Goal: Information Seeking & Learning: Learn about a topic

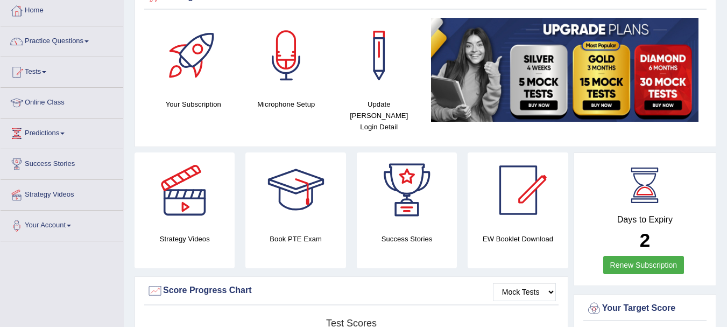
scroll to position [54, 0]
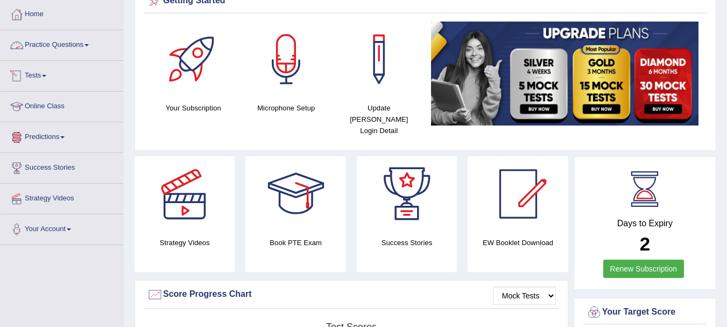
click at [51, 42] on link "Practice Questions" at bounding box center [62, 43] width 123 height 27
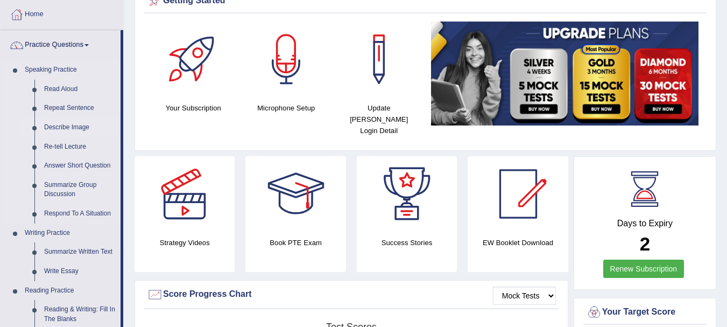
click at [56, 125] on link "Describe Image" at bounding box center [79, 127] width 81 height 19
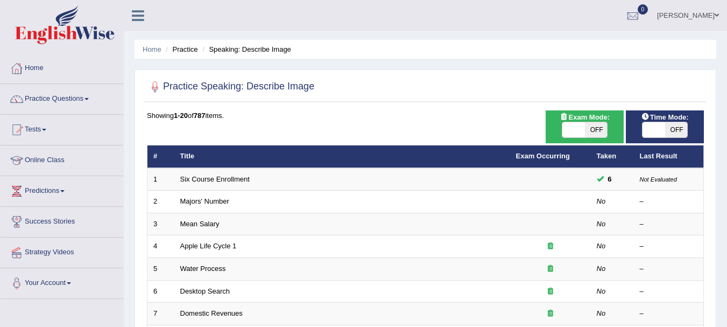
click at [225, 178] on link "Six Course Enrollment" at bounding box center [214, 179] width 69 height 8
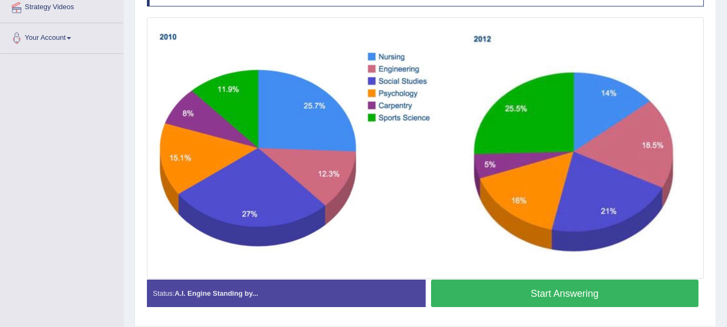
scroll to position [269, 0]
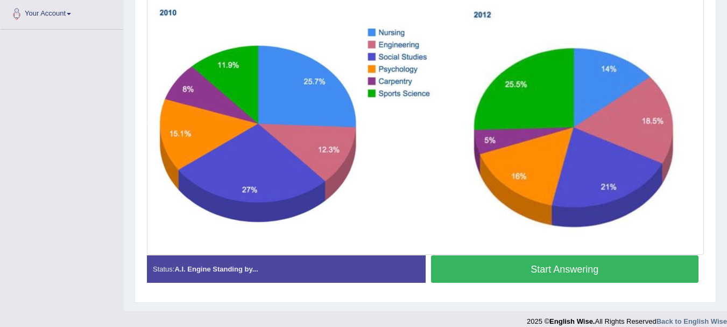
click at [530, 261] on button "Start Answering" at bounding box center [565, 268] width 268 height 27
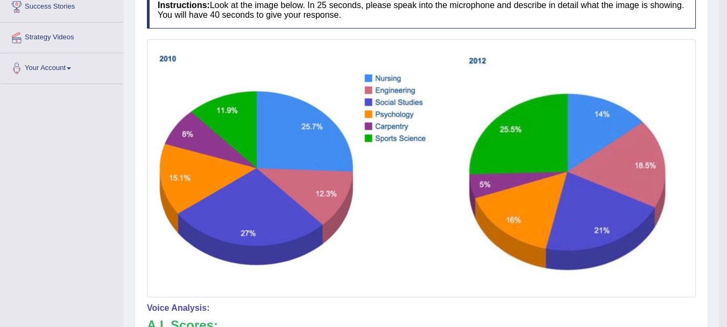
scroll to position [119, 0]
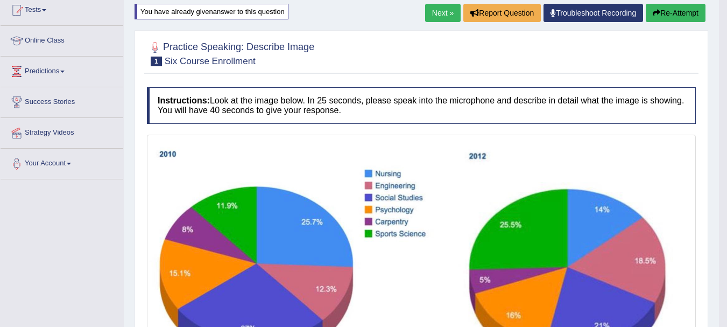
click at [429, 13] on link "Next »" at bounding box center [443, 13] width 36 height 18
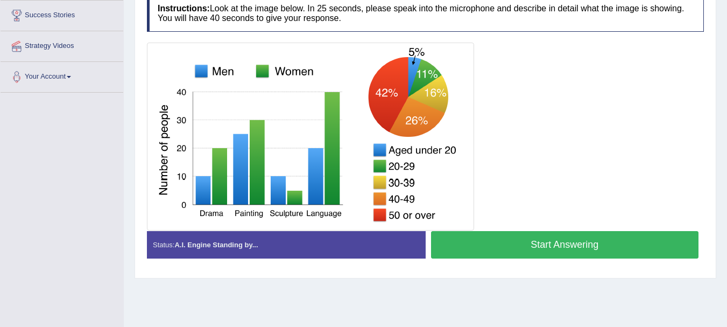
scroll to position [77, 0]
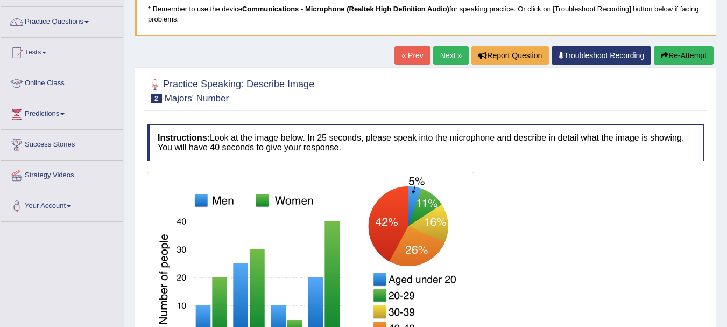
click at [448, 55] on link "Next »" at bounding box center [451, 55] width 36 height 18
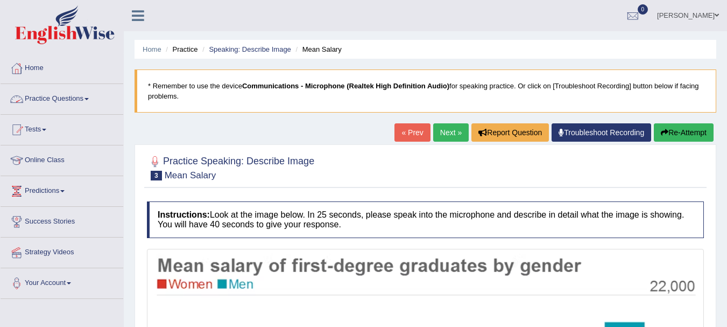
click at [68, 96] on link "Practice Questions" at bounding box center [62, 97] width 123 height 27
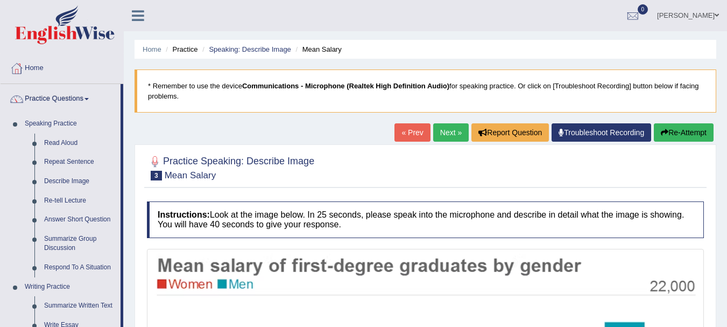
click at [305, 113] on div "Home Practice Speaking: Describe Image Mean Salary * Remember to use the device…" at bounding box center [425, 300] width 603 height 601
click at [448, 132] on link "Next »" at bounding box center [451, 132] width 36 height 18
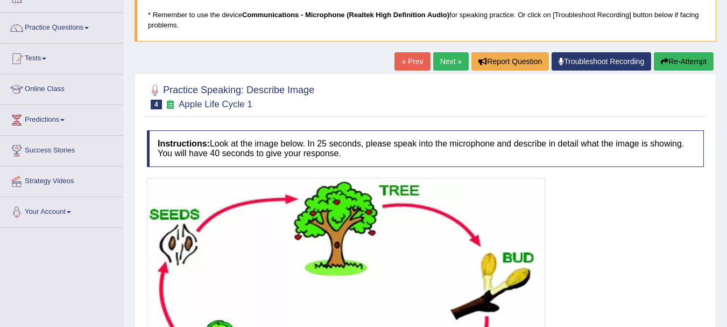
scroll to position [54, 0]
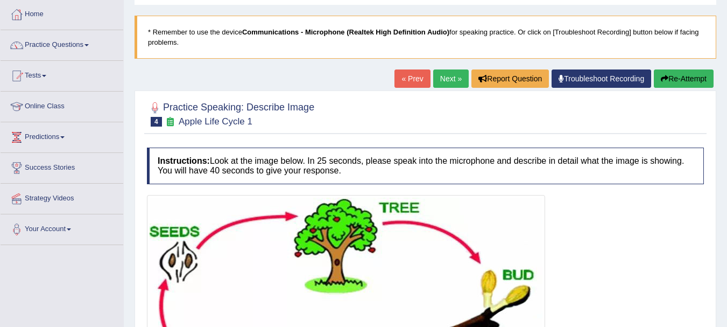
click at [451, 83] on link "Next »" at bounding box center [451, 78] width 36 height 18
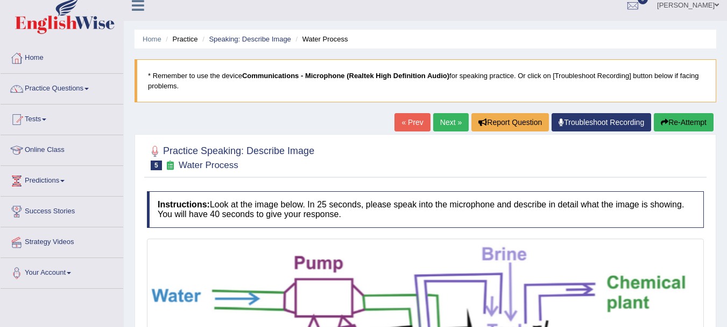
scroll to position [5, 0]
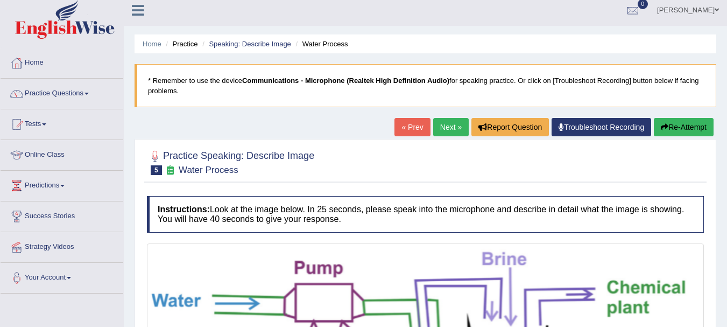
click at [459, 130] on link "Next »" at bounding box center [451, 127] width 36 height 18
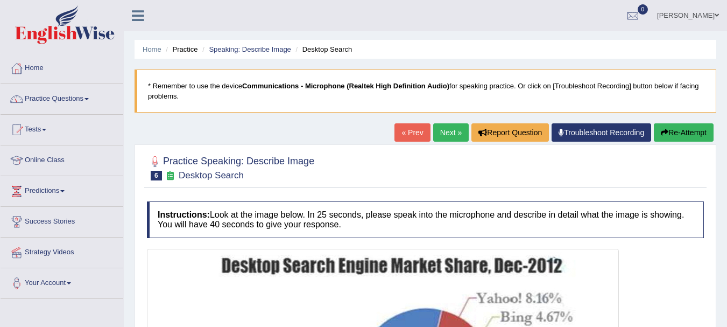
click at [79, 94] on link "Practice Questions" at bounding box center [62, 97] width 123 height 27
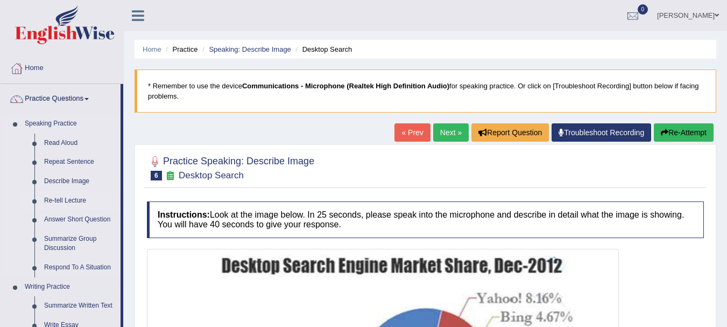
click at [65, 197] on link "Re-tell Lecture" at bounding box center [79, 200] width 81 height 19
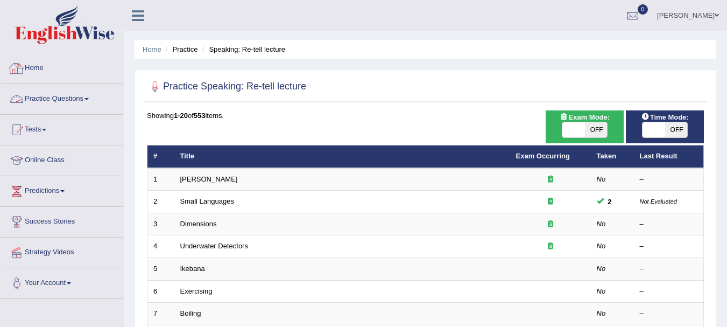
click at [83, 102] on link "Practice Questions" at bounding box center [62, 97] width 123 height 27
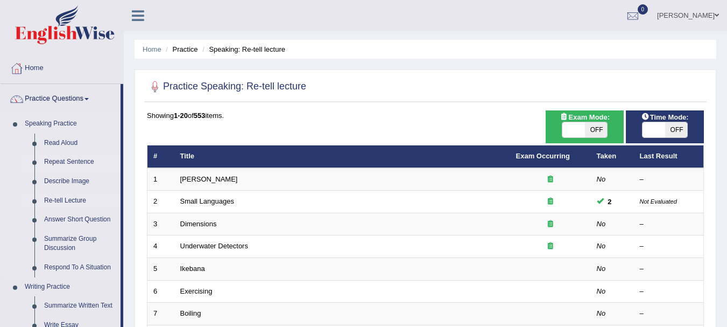
scroll to position [54, 0]
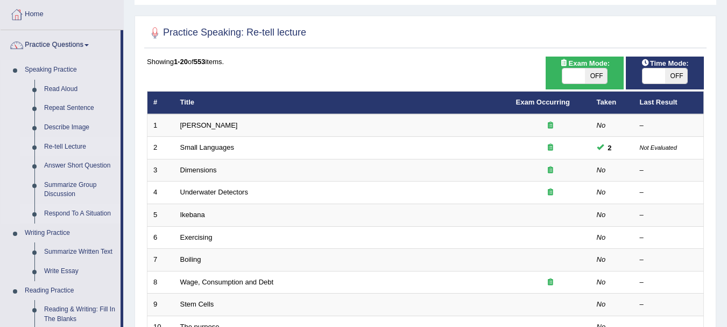
click at [92, 210] on link "Respond To A Situation" at bounding box center [79, 213] width 81 height 19
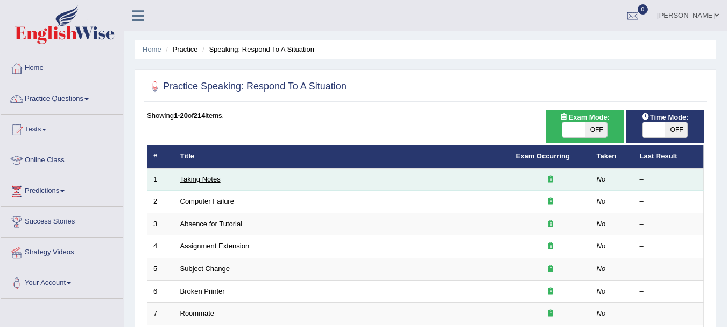
click at [202, 181] on link "Taking Notes" at bounding box center [200, 179] width 40 height 8
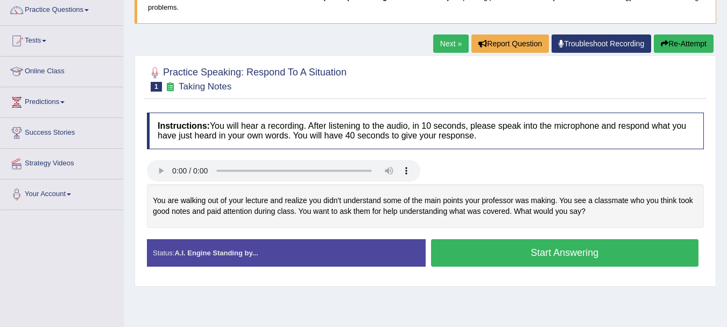
scroll to position [108, 0]
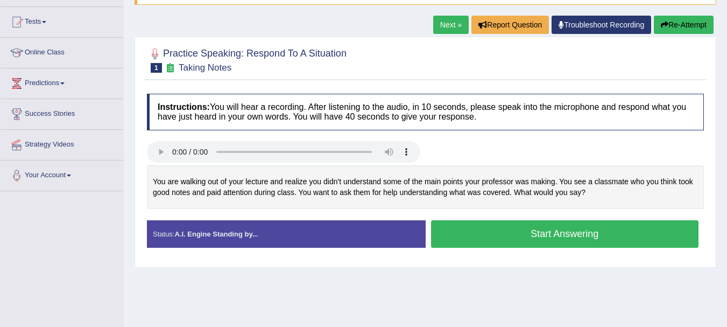
click at [535, 233] on button "Start Answering" at bounding box center [565, 233] width 268 height 27
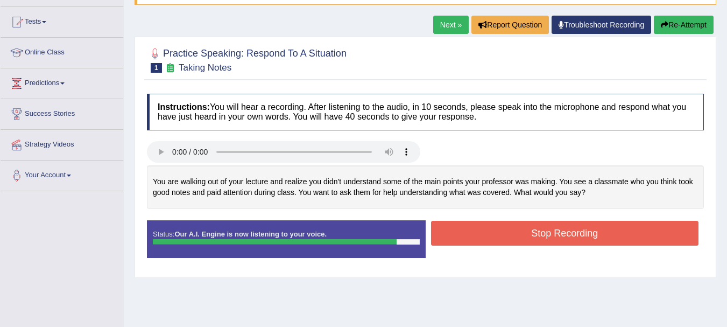
click at [486, 230] on button "Stop Recording" at bounding box center [565, 233] width 268 height 25
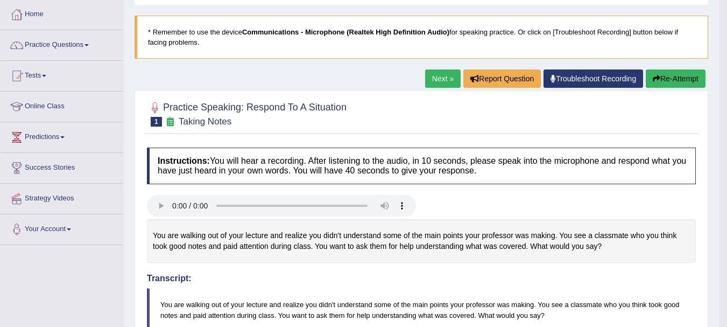
scroll to position [10, 0]
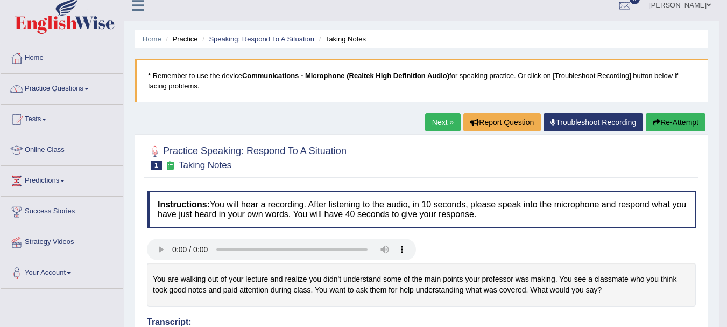
click at [438, 124] on link "Next »" at bounding box center [443, 122] width 36 height 18
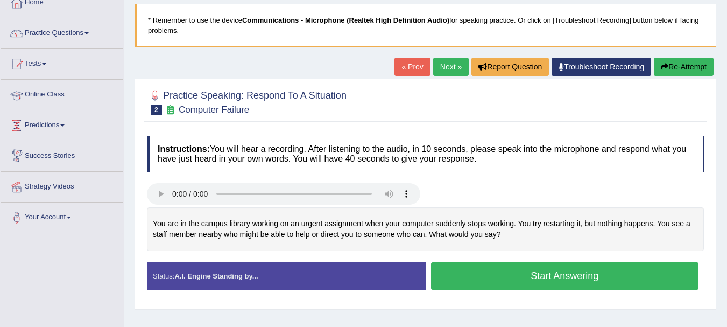
scroll to position [54, 0]
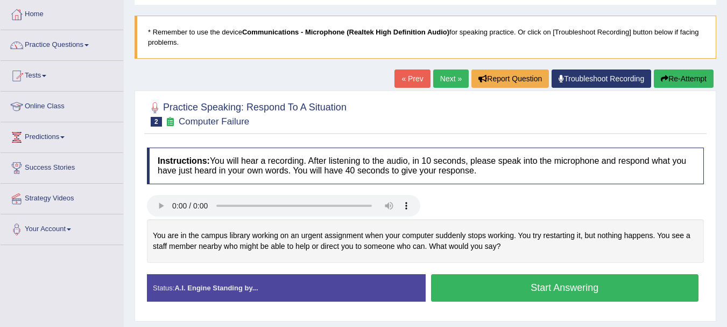
click at [52, 38] on link "Practice Questions" at bounding box center [62, 43] width 123 height 27
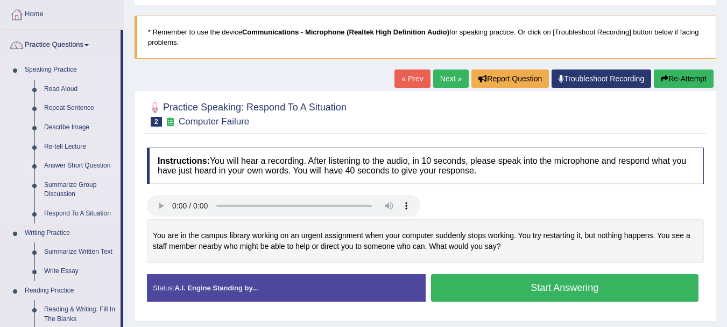
click at [50, 169] on link "Answer Short Question" at bounding box center [79, 165] width 81 height 19
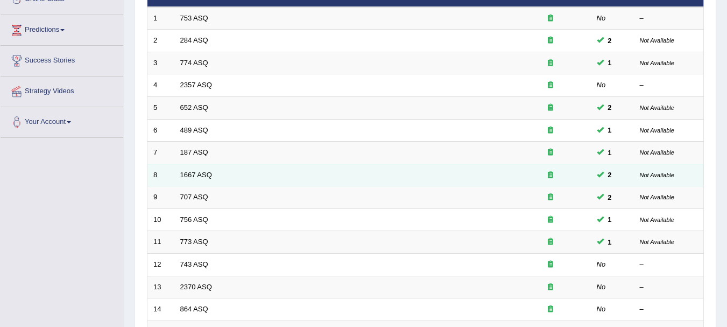
scroll to position [161, 0]
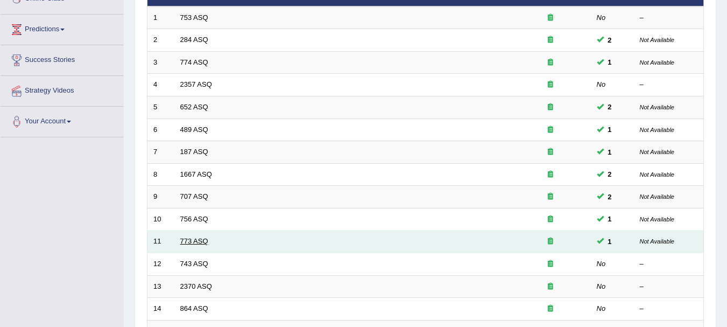
click at [194, 241] on link "773 ASQ" at bounding box center [194, 241] width 28 height 8
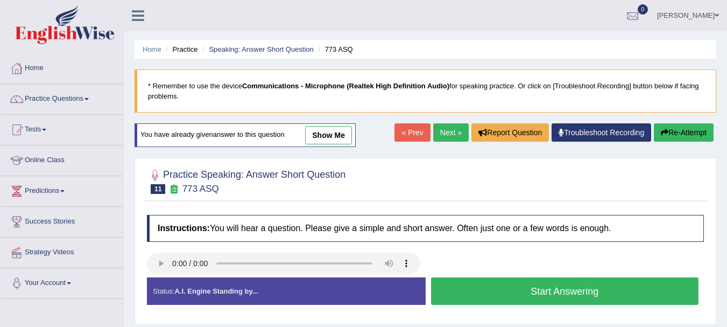
click at [583, 294] on button "Start Answering" at bounding box center [565, 290] width 268 height 27
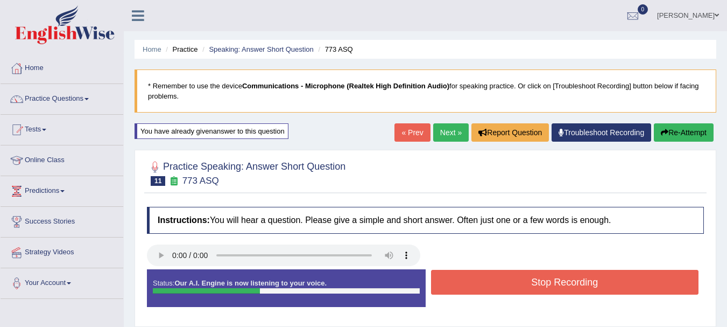
click at [581, 283] on button "Stop Recording" at bounding box center [565, 281] width 268 height 25
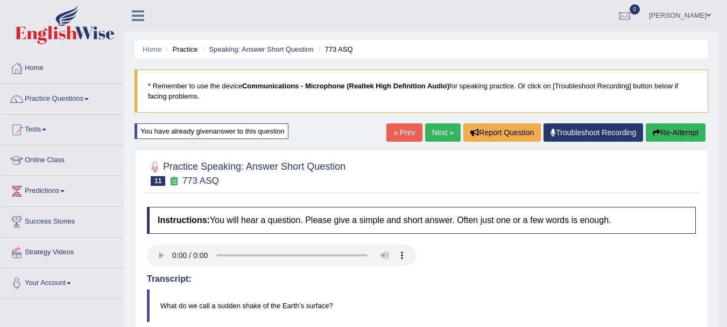
click at [436, 137] on link "Next »" at bounding box center [443, 132] width 36 height 18
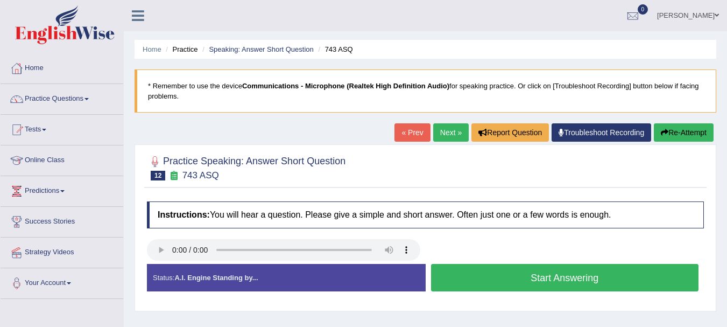
click at [536, 280] on button "Start Answering" at bounding box center [565, 277] width 268 height 27
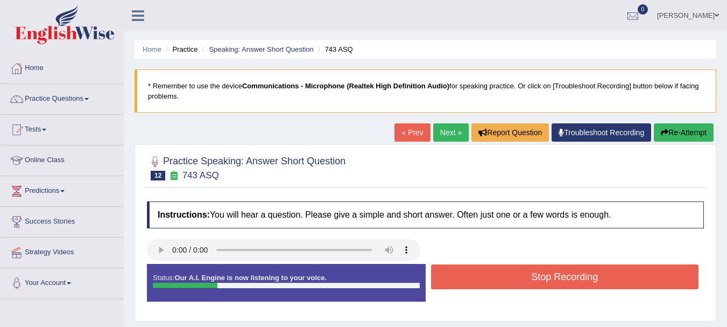
click at [536, 280] on button "Stop Recording" at bounding box center [565, 276] width 268 height 25
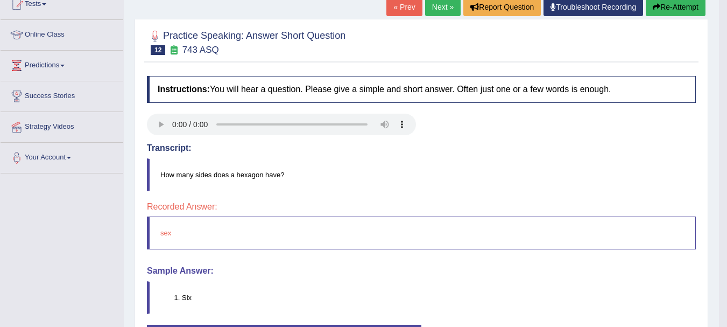
scroll to position [108, 0]
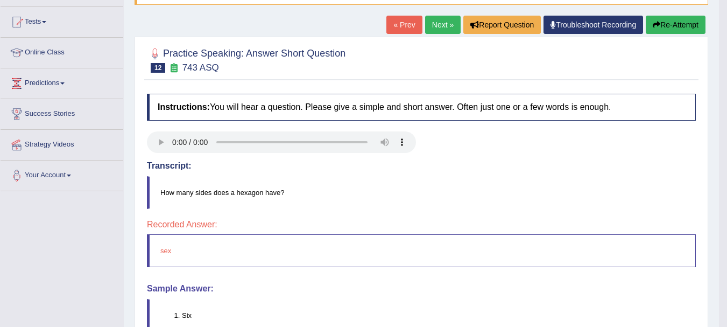
click at [428, 22] on link "Next »" at bounding box center [443, 25] width 36 height 18
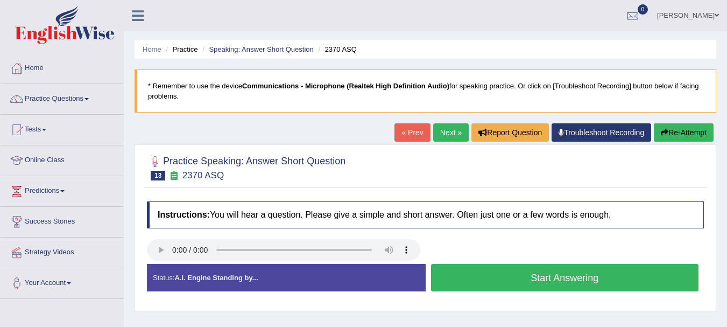
click at [443, 279] on button "Start Answering" at bounding box center [565, 277] width 268 height 27
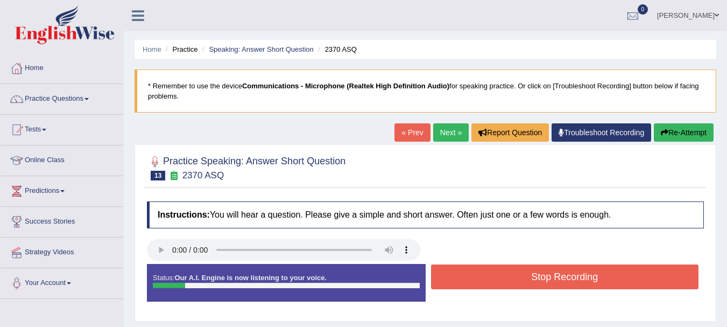
click at [443, 281] on button "Stop Recording" at bounding box center [565, 276] width 268 height 25
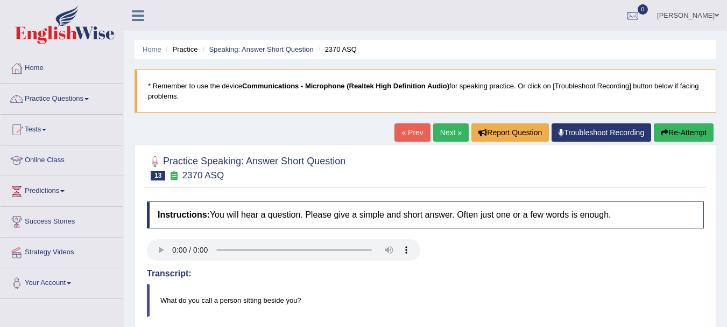
click at [455, 130] on link "Next »" at bounding box center [451, 132] width 36 height 18
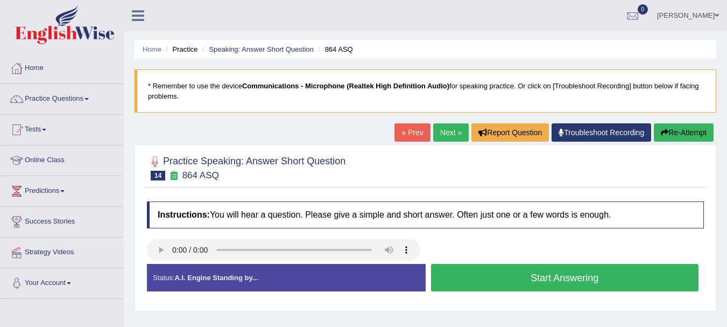
click at [463, 277] on button "Start Answering" at bounding box center [565, 277] width 268 height 27
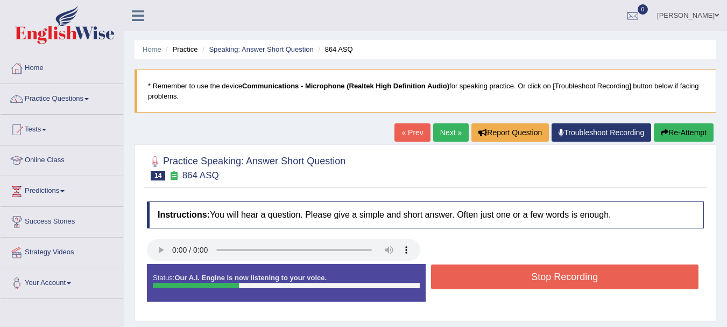
click at [463, 277] on button "Stop Recording" at bounding box center [565, 276] width 268 height 25
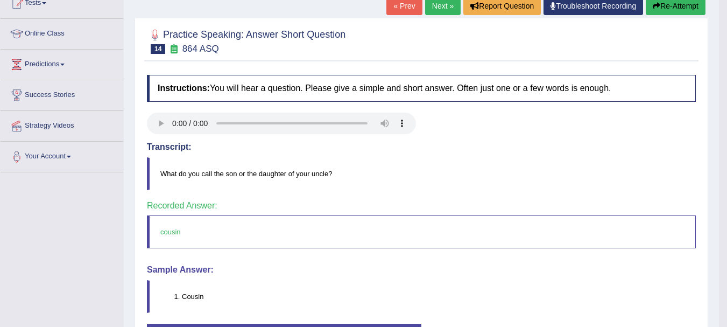
scroll to position [108, 0]
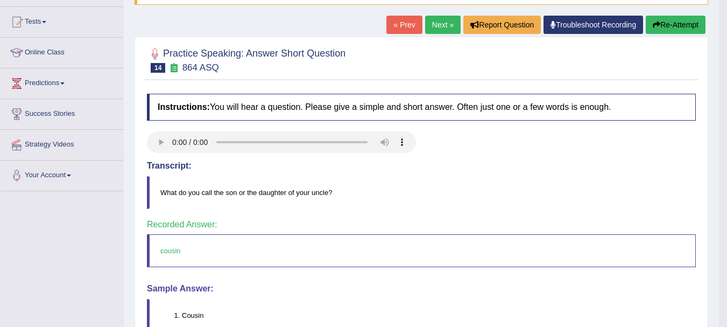
click at [434, 22] on link "Next »" at bounding box center [443, 25] width 36 height 18
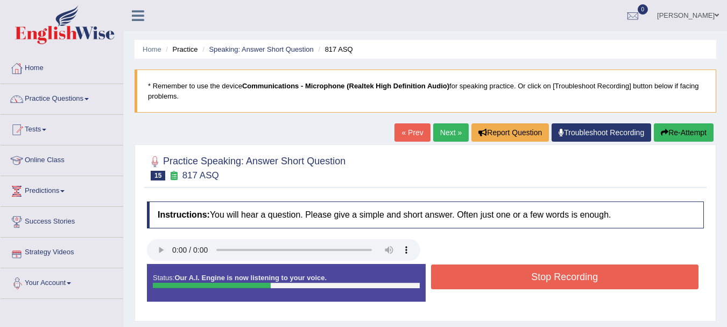
click at [433, 276] on button "Stop Recording" at bounding box center [565, 276] width 268 height 25
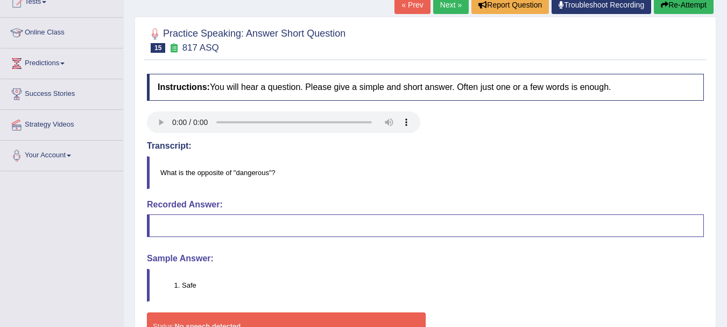
scroll to position [54, 0]
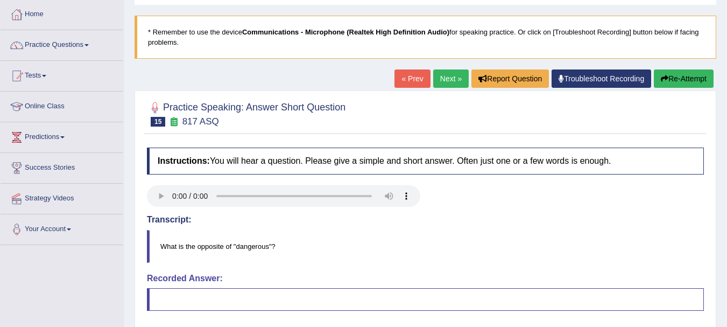
click at [458, 81] on link "Next »" at bounding box center [451, 78] width 36 height 18
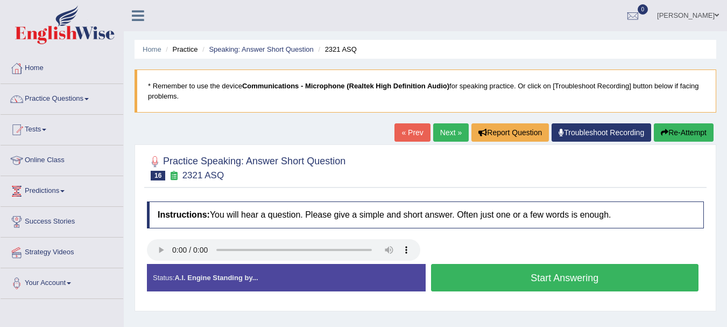
click at [451, 275] on button "Start Answering" at bounding box center [565, 277] width 268 height 27
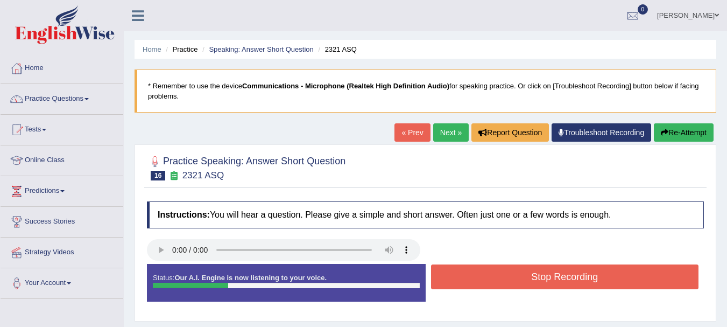
click at [451, 275] on button "Stop Recording" at bounding box center [565, 276] width 268 height 25
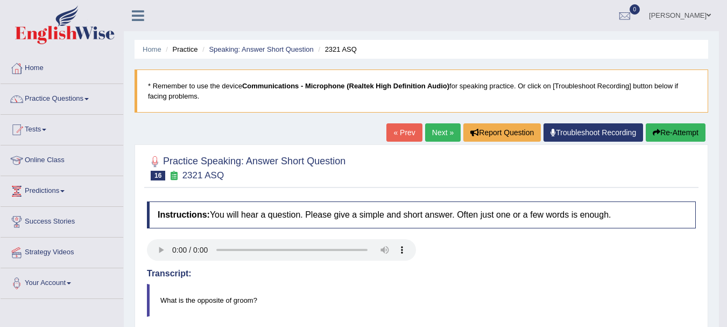
click at [425, 138] on link "Next »" at bounding box center [443, 132] width 36 height 18
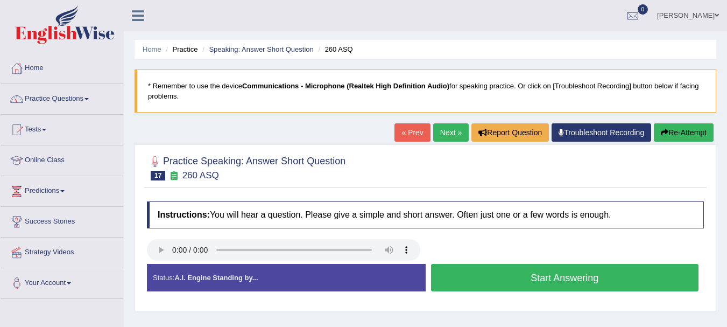
click at [442, 276] on button "Start Answering" at bounding box center [565, 277] width 268 height 27
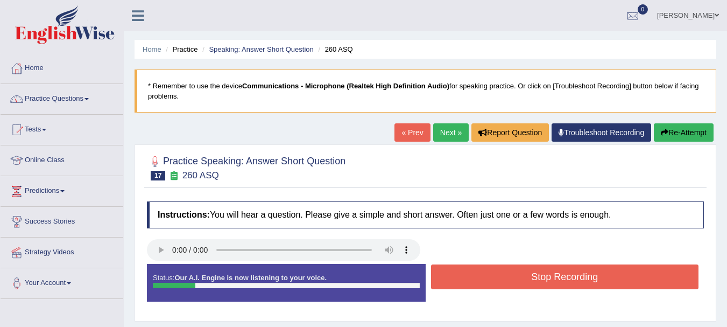
click at [441, 276] on button "Stop Recording" at bounding box center [565, 276] width 268 height 25
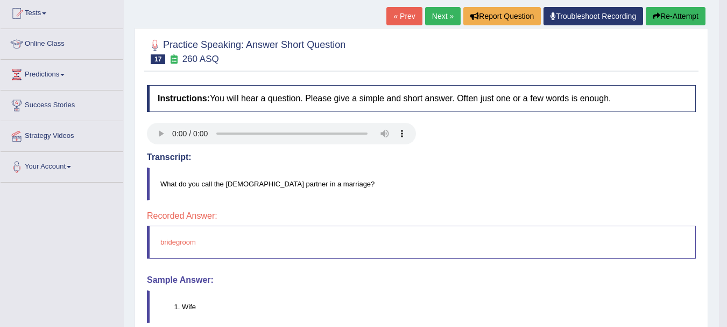
scroll to position [108, 0]
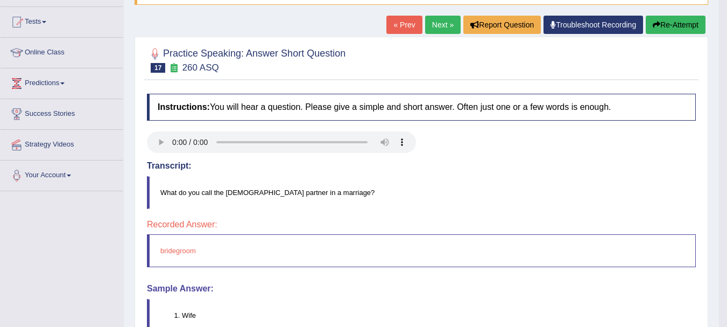
click at [440, 30] on link "Next »" at bounding box center [443, 25] width 36 height 18
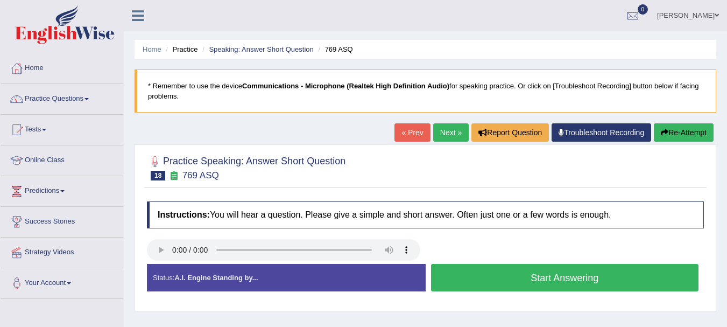
click at [455, 275] on button "Start Answering" at bounding box center [565, 277] width 268 height 27
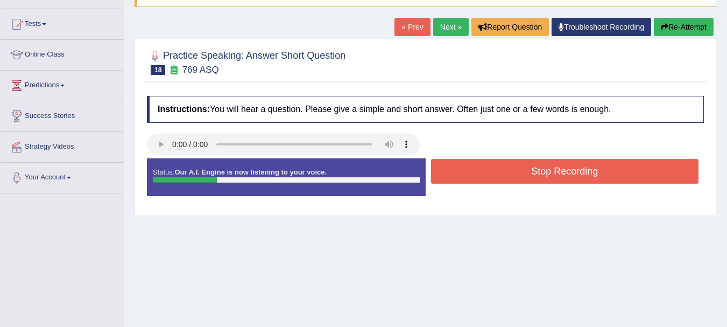
scroll to position [108, 0]
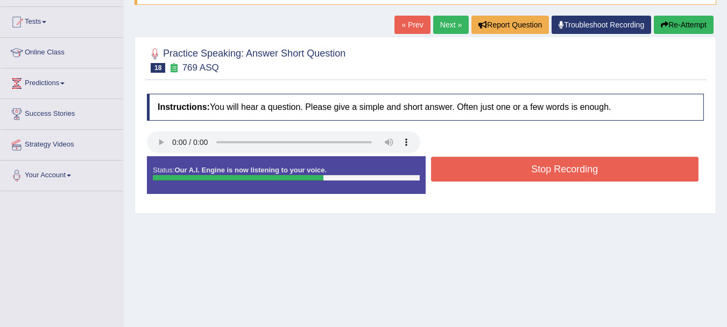
click at [482, 167] on button "Stop Recording" at bounding box center [565, 169] width 268 height 25
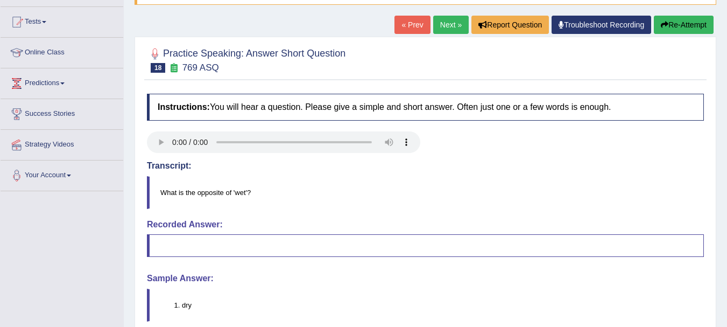
click at [448, 23] on link "Next »" at bounding box center [451, 25] width 36 height 18
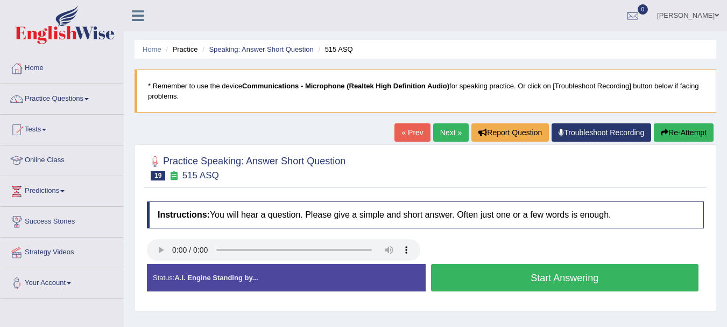
click at [463, 285] on button "Start Answering" at bounding box center [565, 277] width 268 height 27
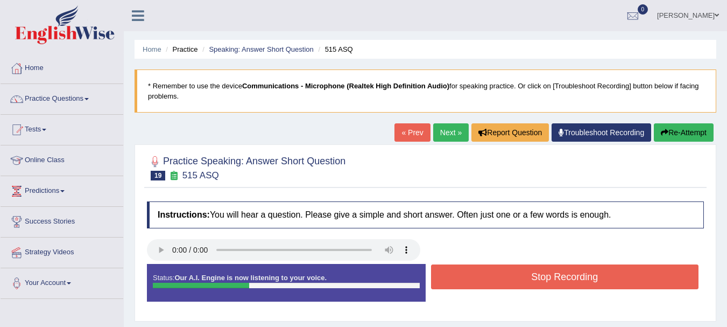
click at [456, 278] on button "Stop Recording" at bounding box center [565, 276] width 268 height 25
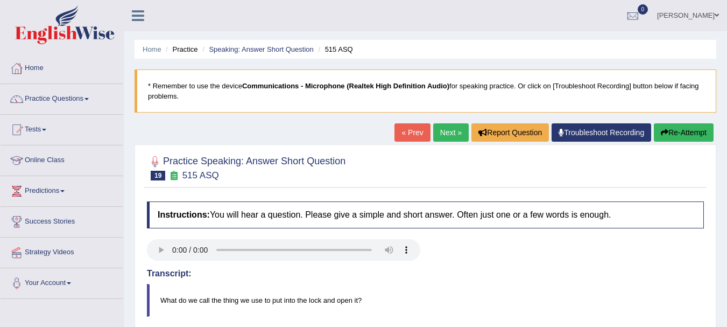
click at [451, 132] on link "Next »" at bounding box center [451, 132] width 36 height 18
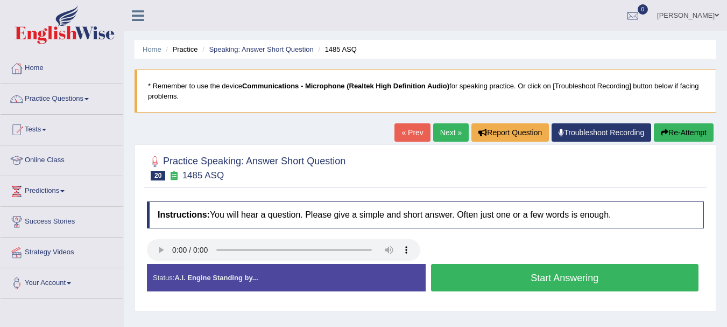
click at [441, 273] on button "Start Answering" at bounding box center [565, 277] width 268 height 27
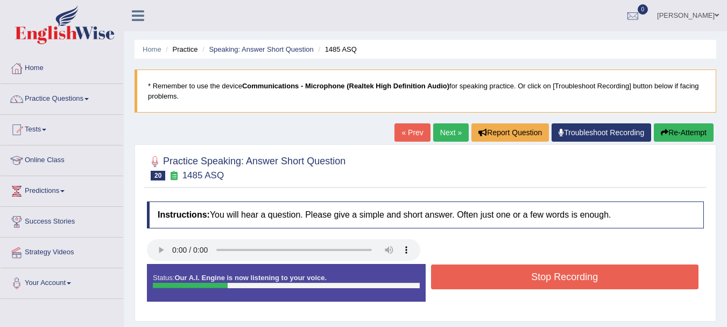
click at [449, 126] on link "Next »" at bounding box center [451, 132] width 36 height 18
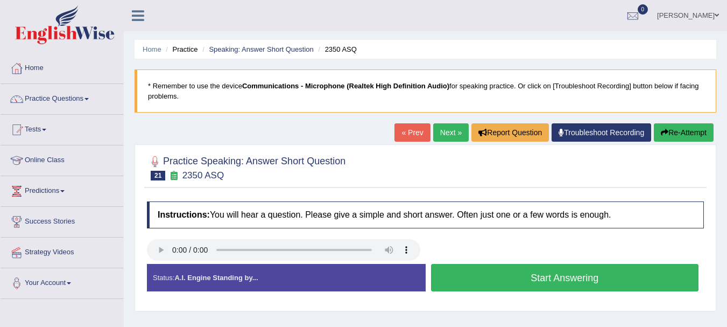
click at [417, 133] on link "« Prev" at bounding box center [412, 132] width 36 height 18
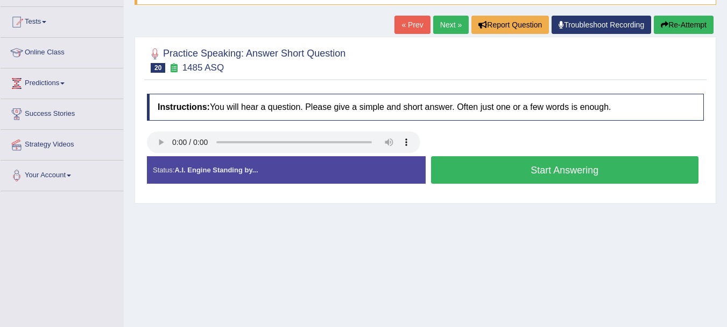
click at [457, 167] on button "Start Answering" at bounding box center [565, 169] width 268 height 27
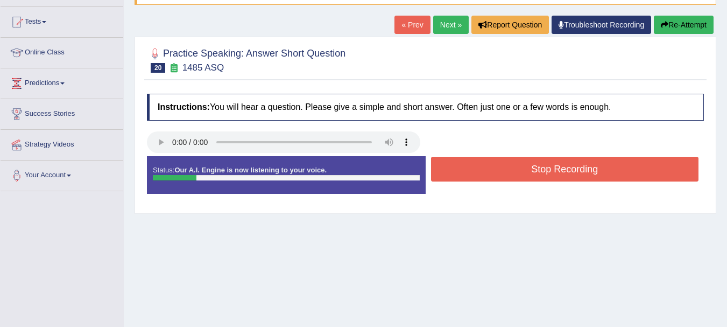
click at [457, 167] on button "Stop Recording" at bounding box center [565, 169] width 268 height 25
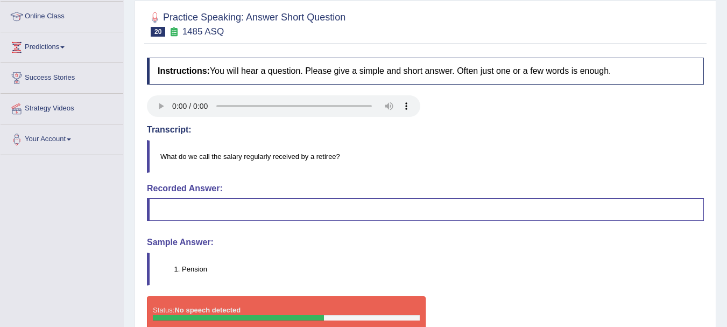
scroll to position [108, 0]
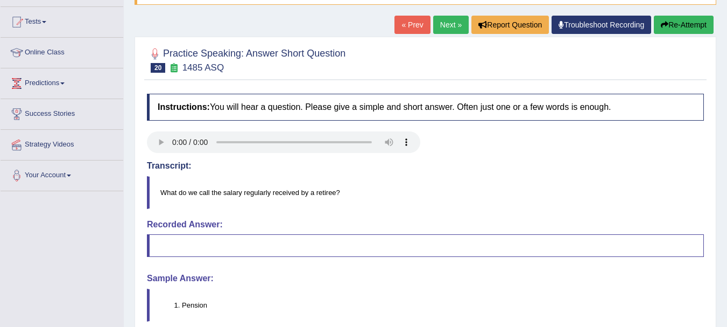
click at [449, 23] on link "Next »" at bounding box center [451, 25] width 36 height 18
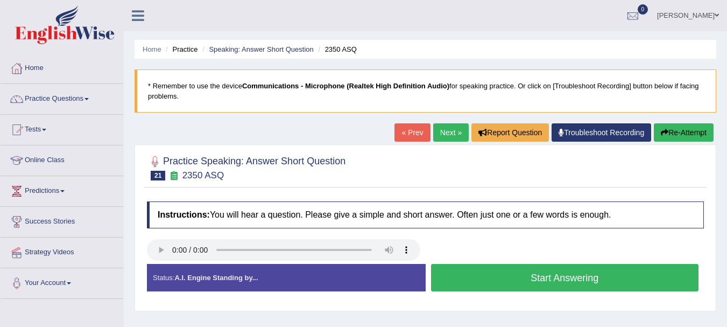
click at [442, 272] on button "Start Answering" at bounding box center [565, 277] width 268 height 27
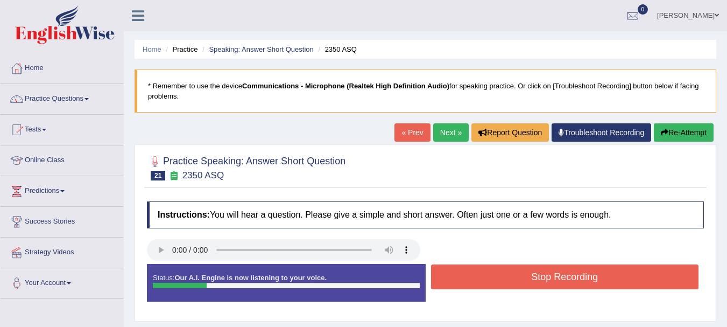
click at [440, 272] on button "Stop Recording" at bounding box center [565, 276] width 268 height 25
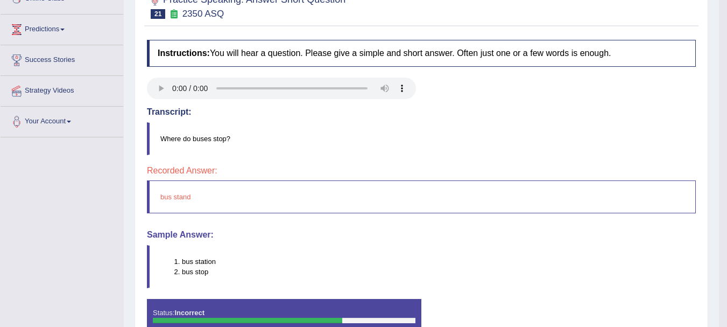
scroll to position [108, 0]
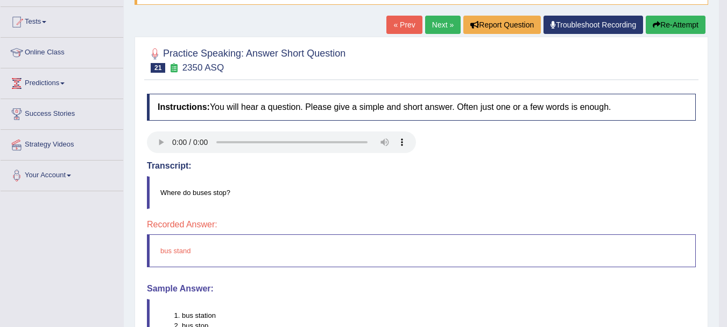
click at [451, 26] on link "Next »" at bounding box center [443, 25] width 36 height 18
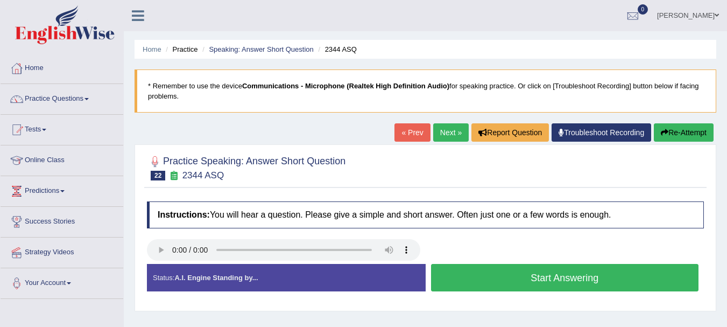
click at [444, 277] on button "Start Answering" at bounding box center [565, 277] width 268 height 27
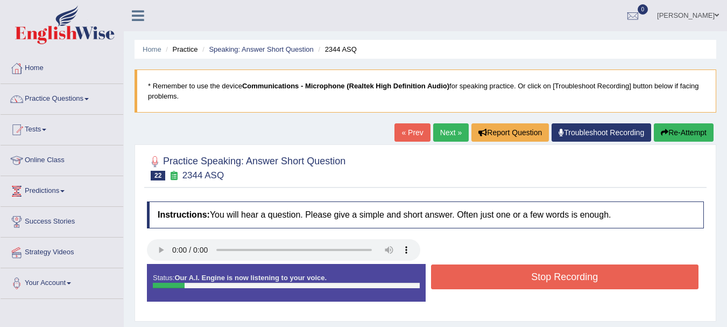
click at [440, 278] on button "Stop Recording" at bounding box center [565, 276] width 268 height 25
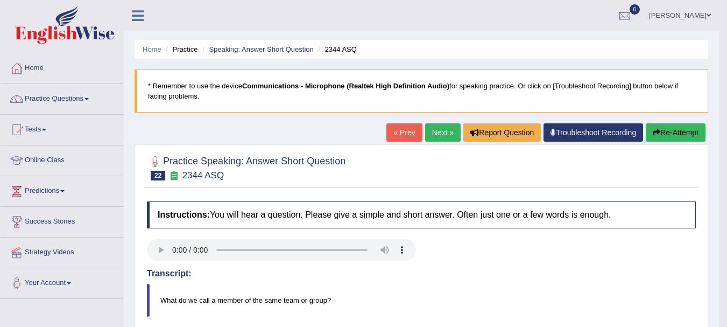
click at [434, 134] on link "Next »" at bounding box center [443, 132] width 36 height 18
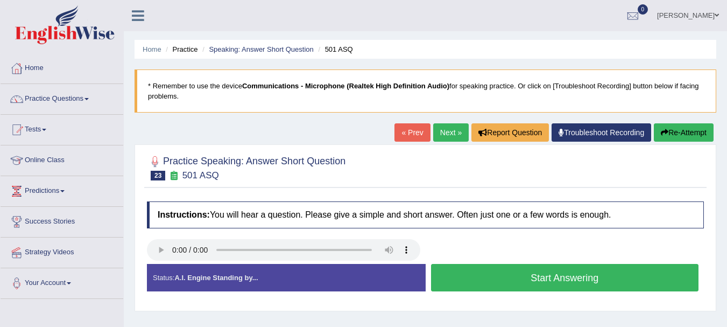
click at [448, 280] on button "Start Answering" at bounding box center [565, 277] width 268 height 27
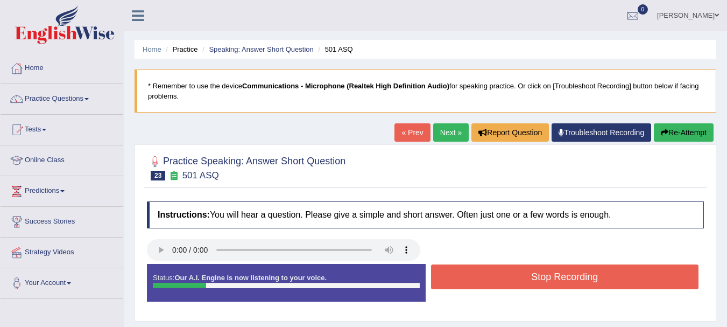
click at [448, 280] on button "Stop Recording" at bounding box center [565, 276] width 268 height 25
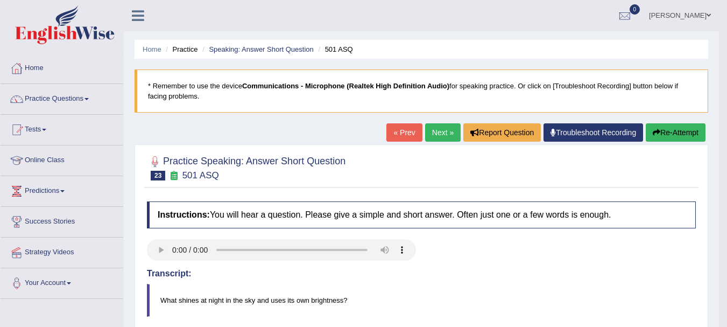
click at [442, 140] on link "Next »" at bounding box center [443, 132] width 36 height 18
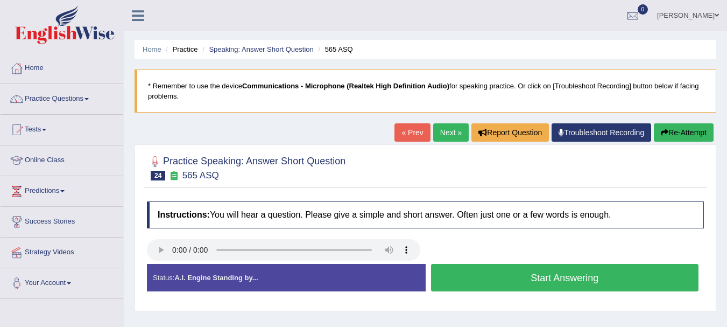
click at [453, 285] on button "Start Answering" at bounding box center [565, 277] width 268 height 27
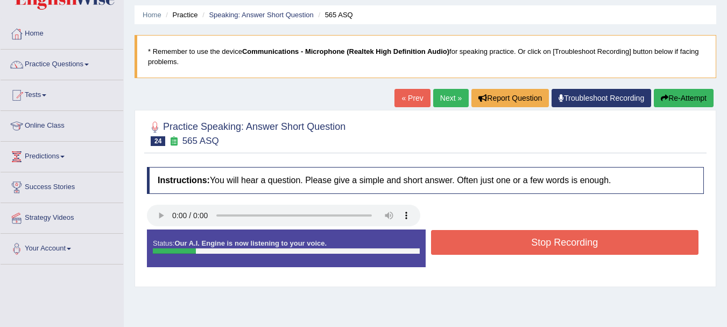
scroll to position [54, 0]
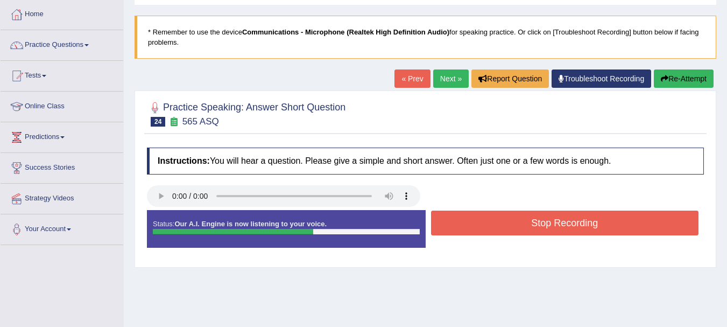
click at [551, 229] on button "Stop Recording" at bounding box center [565, 222] width 268 height 25
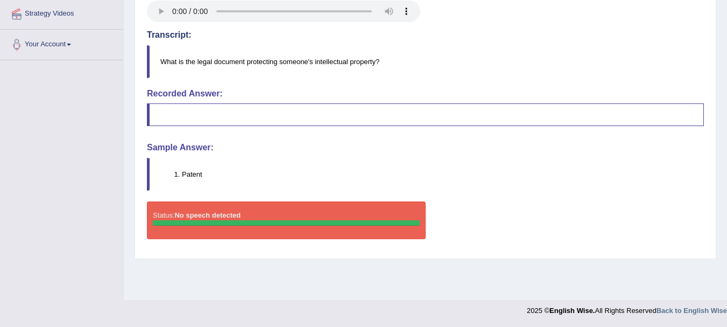
scroll to position [77, 0]
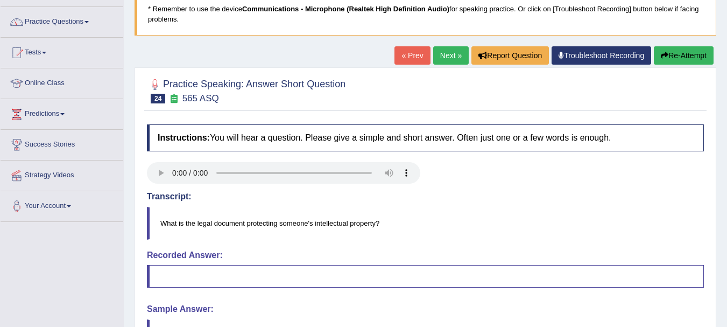
click at [451, 59] on link "Next »" at bounding box center [451, 55] width 36 height 18
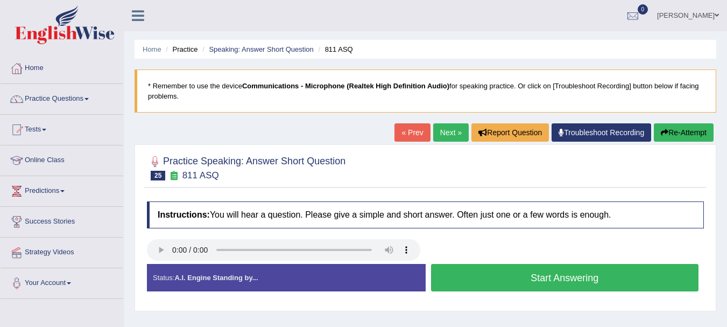
click at [456, 273] on button "Start Answering" at bounding box center [565, 277] width 268 height 27
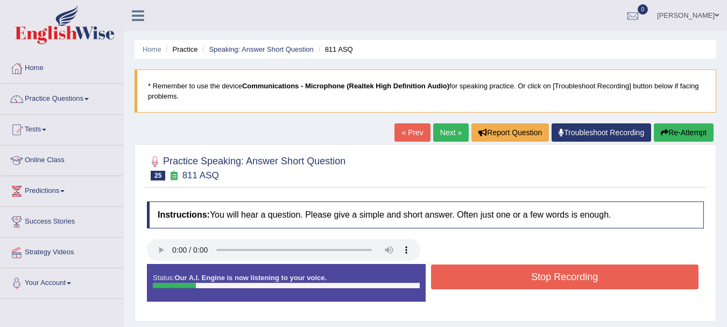
click at [456, 273] on button "Stop Recording" at bounding box center [565, 276] width 268 height 25
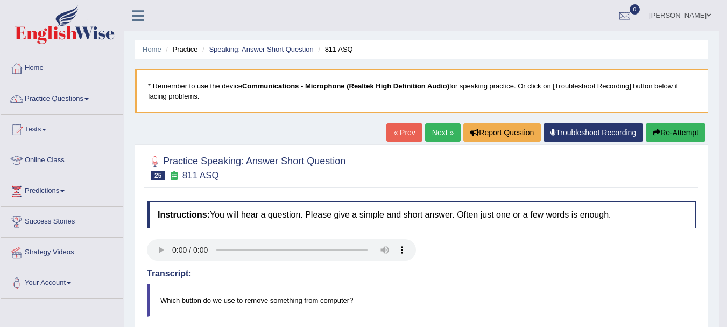
click at [450, 137] on link "Next »" at bounding box center [443, 132] width 36 height 18
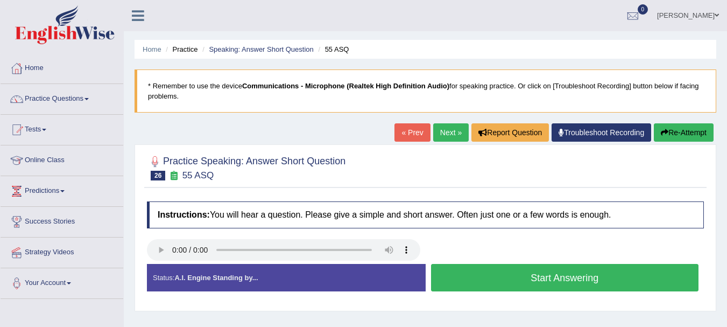
click at [546, 278] on button "Start Answering" at bounding box center [565, 277] width 268 height 27
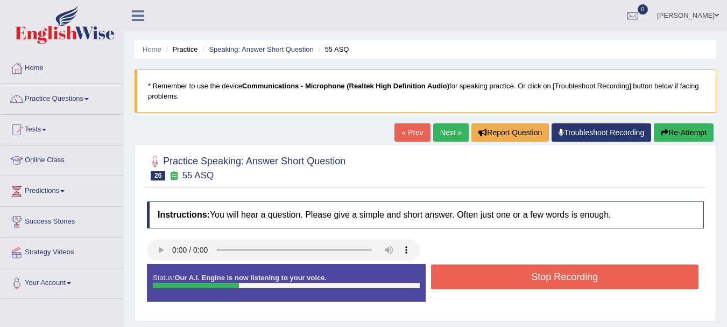
click at [528, 286] on button "Stop Recording" at bounding box center [565, 276] width 268 height 25
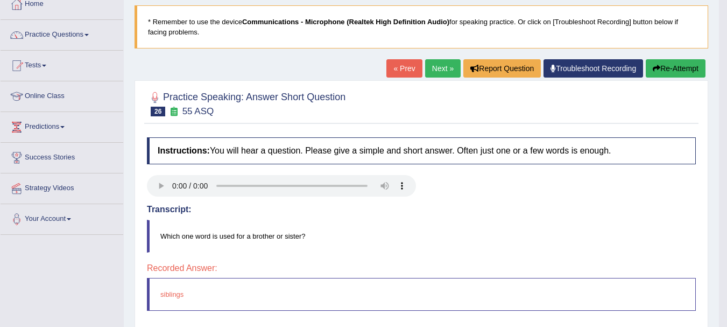
scroll to position [54, 0]
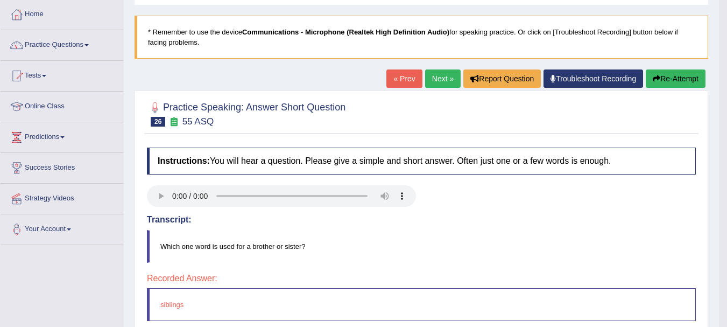
click at [450, 80] on link "Next »" at bounding box center [443, 78] width 36 height 18
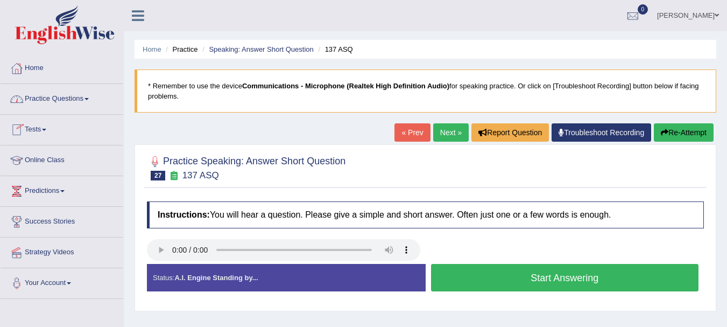
click at [44, 97] on link "Practice Questions" at bounding box center [62, 97] width 123 height 27
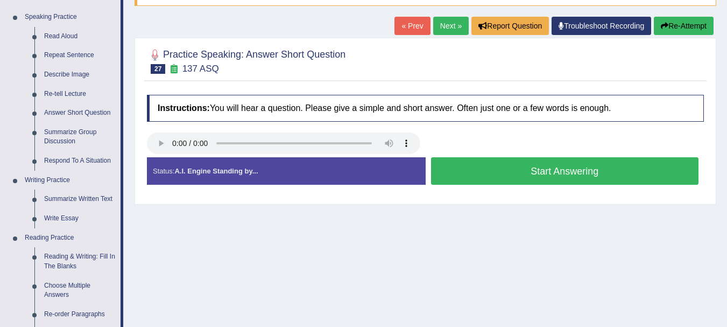
scroll to position [108, 0]
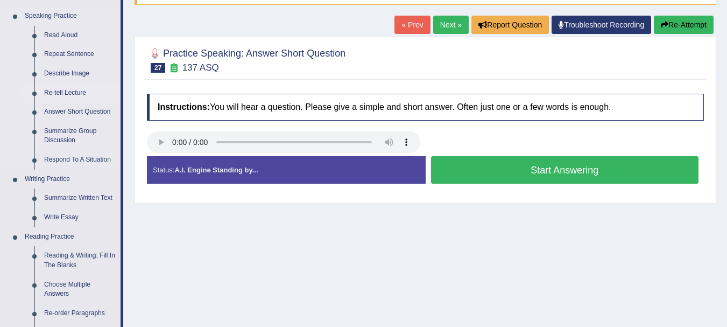
click at [58, 93] on link "Re-tell Lecture" at bounding box center [79, 92] width 81 height 19
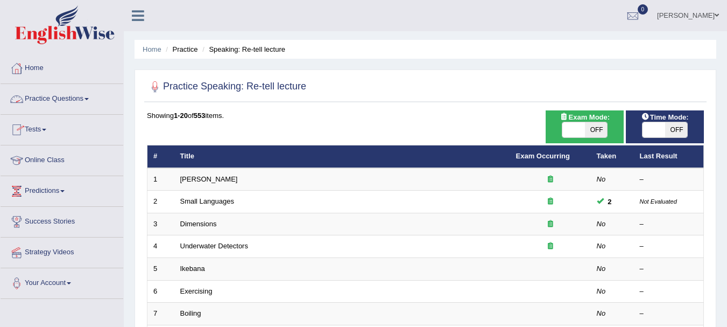
click at [70, 98] on link "Practice Questions" at bounding box center [62, 97] width 123 height 27
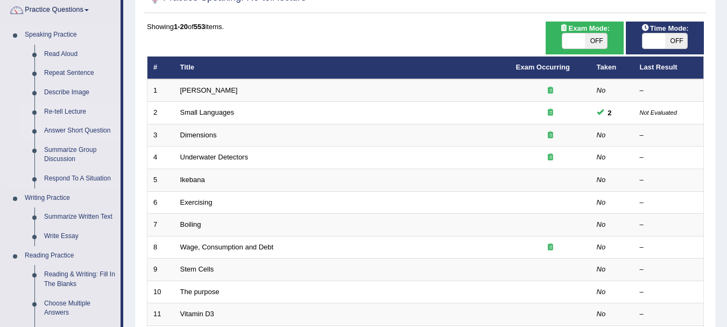
scroll to position [108, 0]
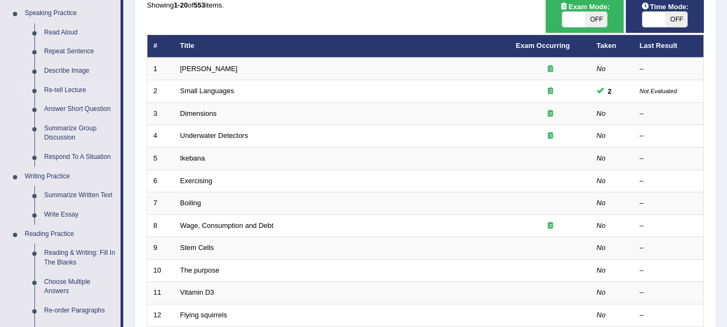
scroll to position [109, 0]
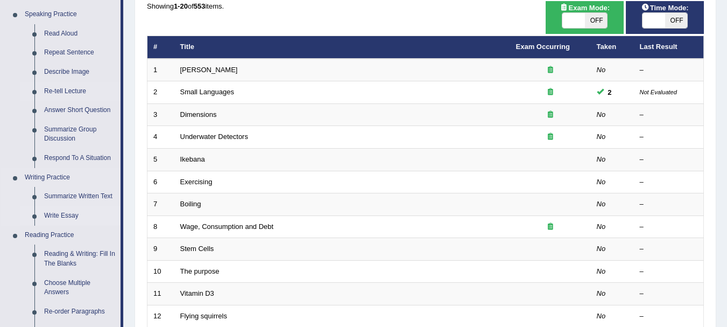
click at [60, 217] on link "Write Essay" at bounding box center [79, 215] width 81 height 19
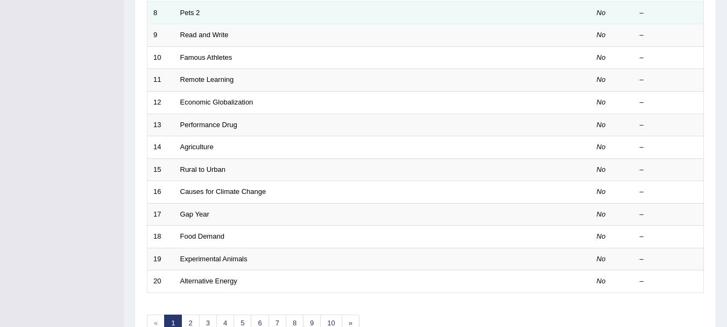
scroll to position [377, 0]
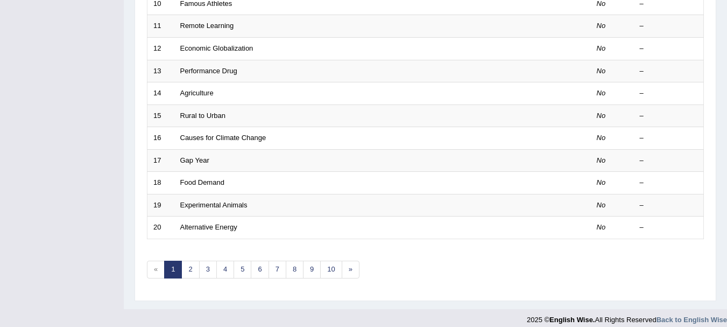
drag, startPoint x: 202, startPoint y: 189, endPoint x: 38, endPoint y: 202, distance: 164.6
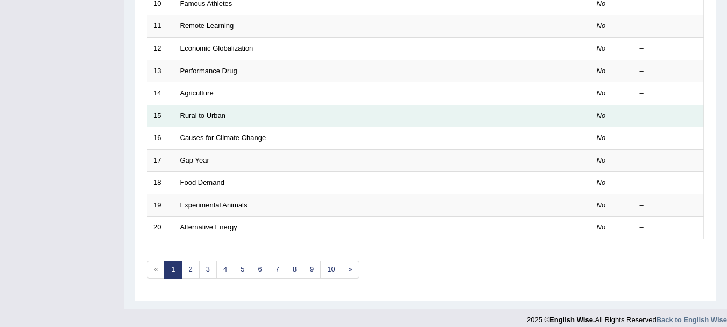
drag, startPoint x: 38, startPoint y: 202, endPoint x: 278, endPoint y: 113, distance: 255.6
click at [278, 113] on td "Rural to Urban" at bounding box center [342, 115] width 336 height 23
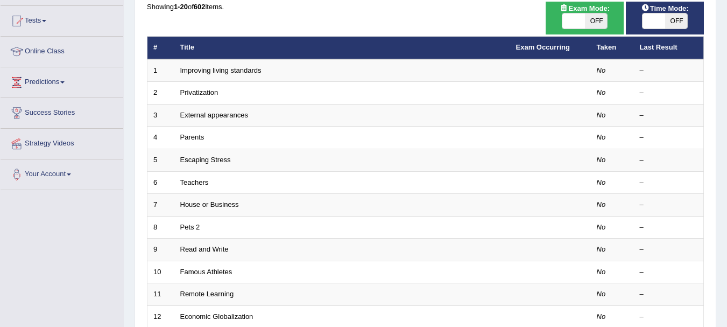
scroll to position [108, 0]
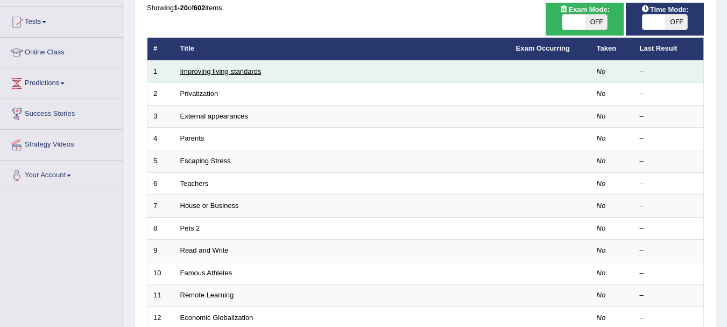
click at [208, 73] on link "Improving living standards" at bounding box center [220, 71] width 81 height 8
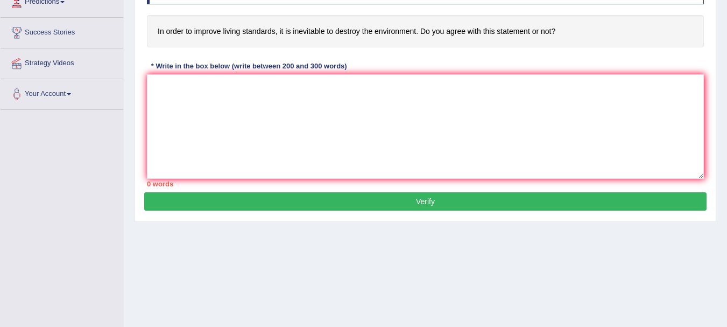
scroll to position [215, 0]
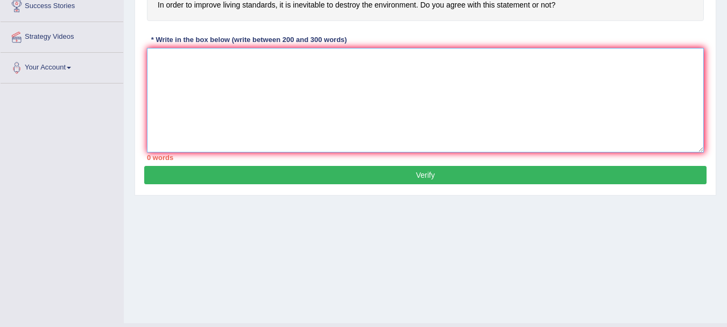
click at [363, 111] on textarea at bounding box center [425, 100] width 557 height 104
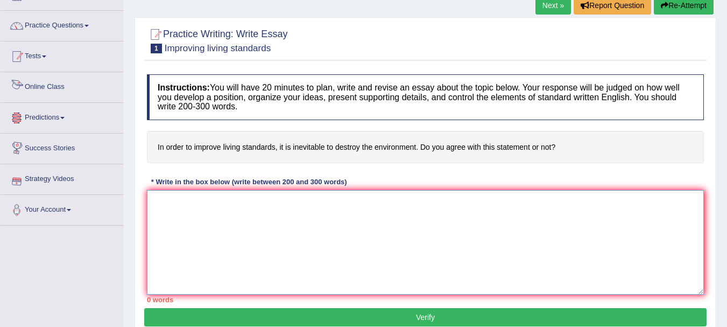
scroll to position [54, 0]
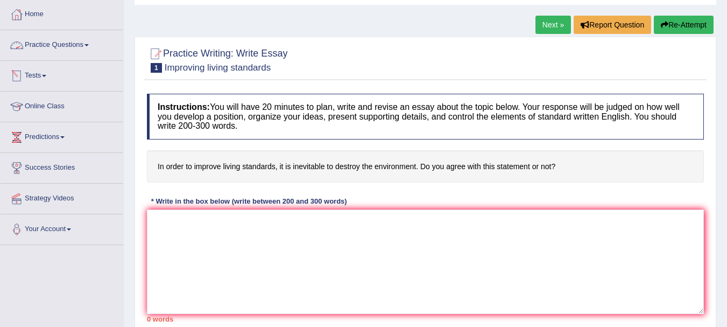
click at [65, 42] on link "Practice Questions" at bounding box center [62, 43] width 123 height 27
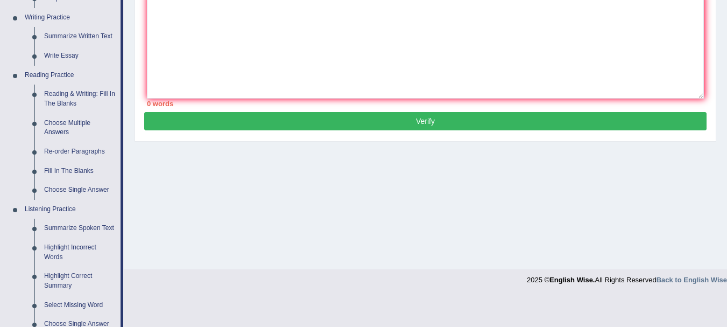
scroll to position [323, 0]
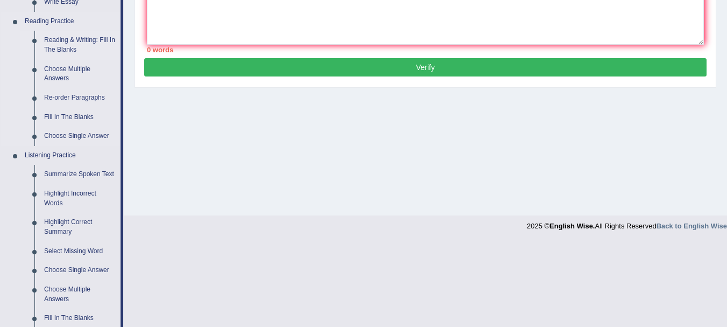
click at [67, 44] on link "Reading & Writing: Fill In The Blanks" at bounding box center [79, 45] width 81 height 29
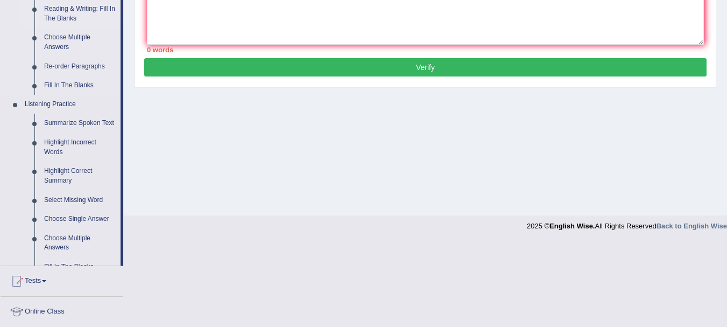
scroll to position [208, 0]
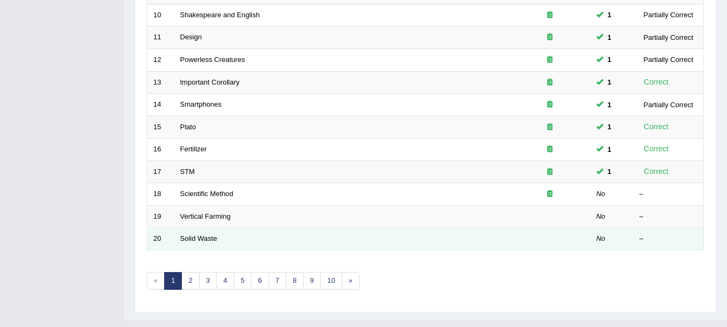
scroll to position [377, 0]
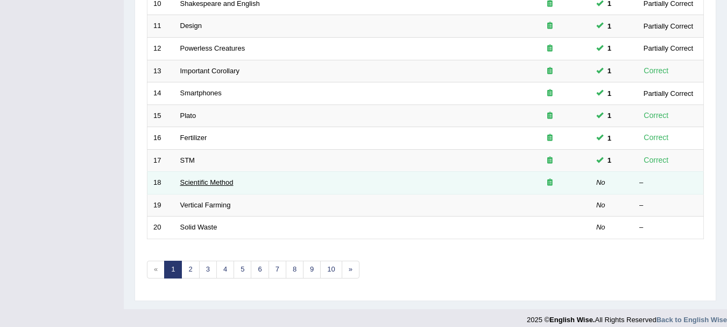
click at [210, 181] on link "Scientific Method" at bounding box center [206, 182] width 53 height 8
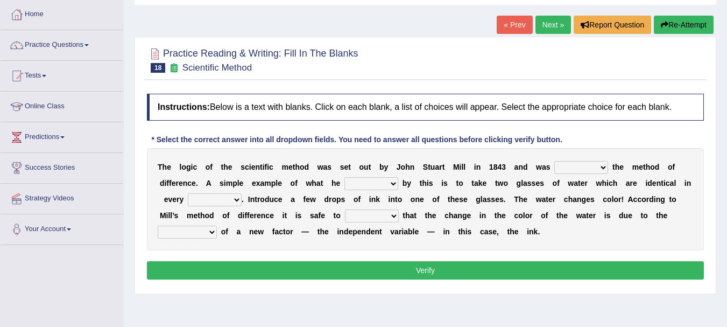
scroll to position [108, 0]
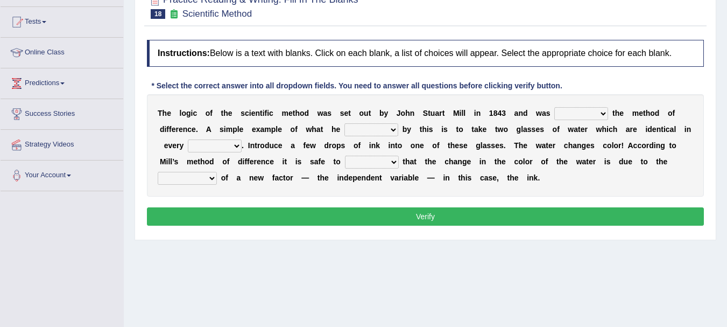
click at [574, 116] on select "pointed claimed demanded named" at bounding box center [581, 113] width 54 height 13
select select "claimed"
click at [554, 107] on select "pointed claimed demanded named" at bounding box center [581, 113] width 54 height 13
click at [398, 129] on b at bounding box center [400, 129] width 4 height 9
click at [398, 132] on b at bounding box center [400, 129] width 4 height 9
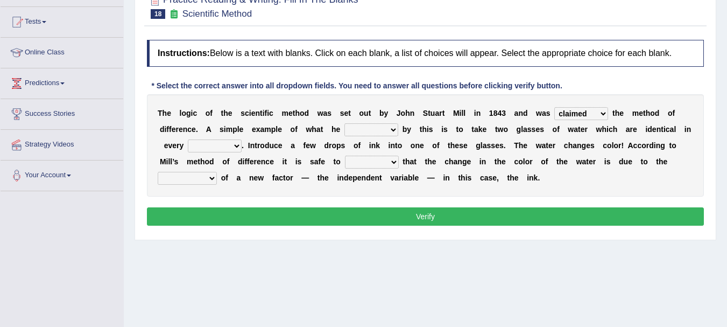
click at [344, 132] on select "capped charged found meant" at bounding box center [371, 129] width 54 height 13
click at [344, 123] on select "capped charged found meant" at bounding box center [371, 129] width 54 height 13
click at [344, 126] on select "capped charged found meant" at bounding box center [371, 129] width 54 height 13
select select "meant"
click at [344, 123] on select "capped charged found meant" at bounding box center [371, 129] width 54 height 13
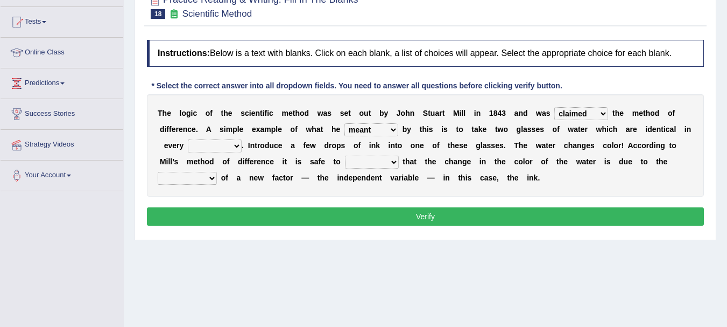
click at [209, 147] on select "thought identity measure respect" at bounding box center [215, 145] width 54 height 13
select select "measure"
click at [188, 139] on select "thought identity measure respect" at bounding box center [215, 145] width 54 height 13
click at [345, 162] on select "assume discuss prefer acclaim" at bounding box center [372, 161] width 54 height 13
select select "assume"
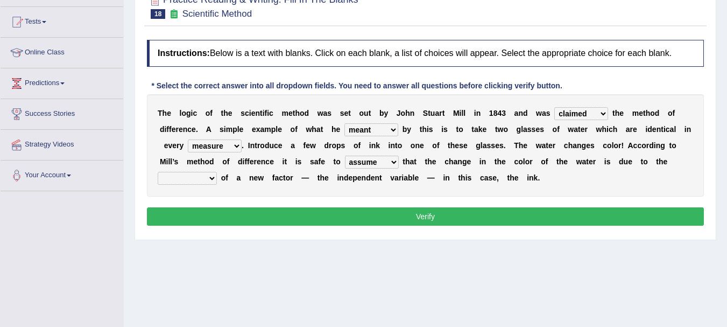
click at [345, 155] on select "assume discuss prefer acclaim" at bounding box center [372, 161] width 54 height 13
click at [221, 173] on b at bounding box center [219, 177] width 4 height 9
click at [217, 172] on select "introduction magnitude preparation purification" at bounding box center [187, 178] width 59 height 13
select select "preparation"
click at [217, 172] on select "introduction magnitude preparation purification" at bounding box center [187, 178] width 59 height 13
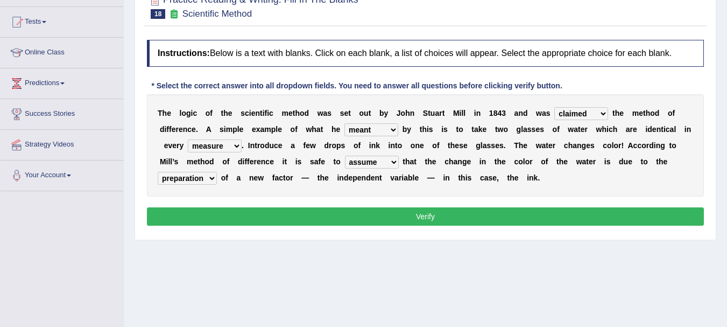
click at [351, 212] on button "Verify" at bounding box center [425, 216] width 557 height 18
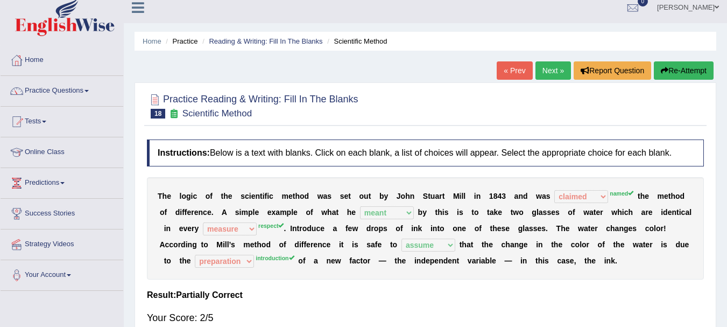
scroll to position [0, 0]
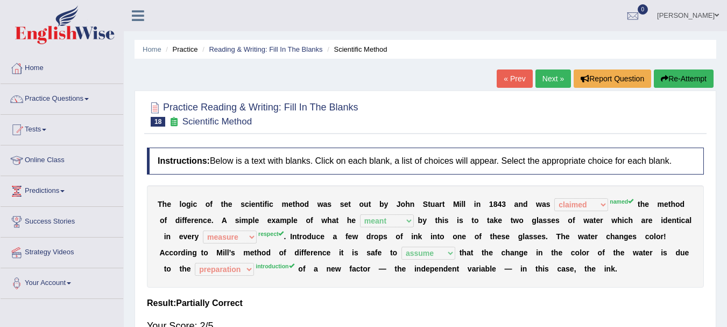
click at [554, 76] on link "Next »" at bounding box center [553, 78] width 36 height 18
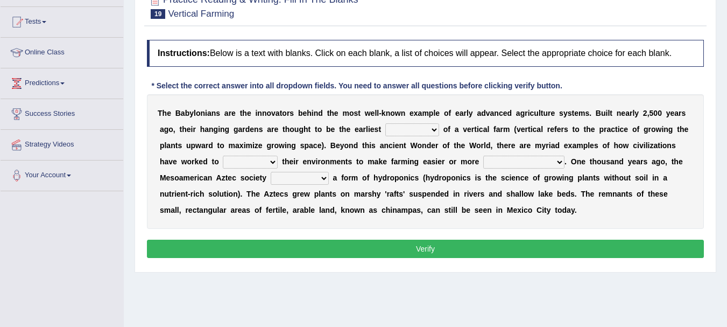
click at [385, 132] on select "prototype failure discredit protocol" at bounding box center [412, 129] width 54 height 13
select select "prototype"
click at [385, 123] on select "prototype failure discredit protocol" at bounding box center [412, 129] width 54 height 13
click at [285, 162] on b "h" at bounding box center [287, 161] width 5 height 9
click at [223, 165] on select "manipulate escape respect disarrange" at bounding box center [250, 161] width 55 height 13
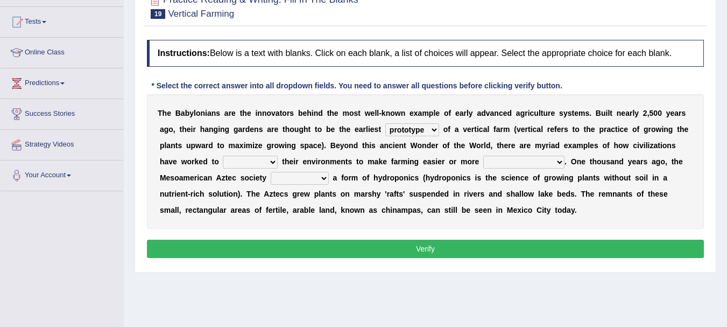
select select "manipulate"
click at [223, 155] on select "manipulate escape respect disarrange" at bounding box center [250, 161] width 55 height 13
click at [483, 162] on select "productive constructive connective counterproductive" at bounding box center [523, 161] width 81 height 13
click at [483, 155] on select "productive constructive connective counterproductive" at bounding box center [523, 161] width 81 height 13
click at [483, 163] on select "productive constructive connective counterproductive" at bounding box center [523, 161] width 81 height 13
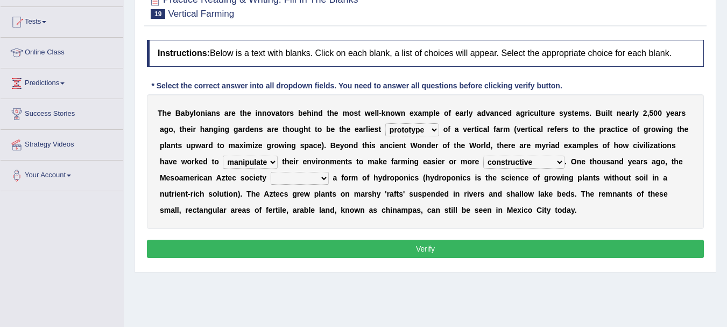
select select "productive"
click at [483, 155] on select "productive constructive connective counterproductive" at bounding box center [523, 161] width 81 height 13
click at [329, 176] on b at bounding box center [331, 177] width 4 height 9
click at [271, 177] on select "domineered volunteered pioneered engineered" at bounding box center [300, 178] width 58 height 13
select select "pioneered"
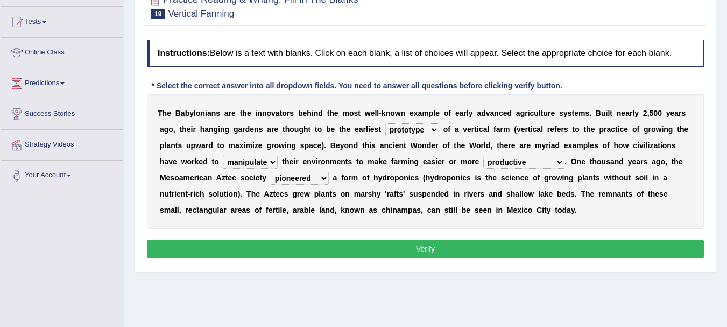
click at [271, 172] on select "domineered volunteered pioneered engineered" at bounding box center [300, 178] width 58 height 13
click at [385, 128] on select "prototype failure discredit protocol" at bounding box center [412, 129] width 54 height 13
click at [397, 213] on div "T h e B a b y l o n i a n s a r e t h e i n n o v a t o r s b e h i n d t h e m…" at bounding box center [425, 161] width 557 height 134
click at [223, 164] on select "manipulate escape respect disarrange" at bounding box center [250, 161] width 55 height 13
select select "respect"
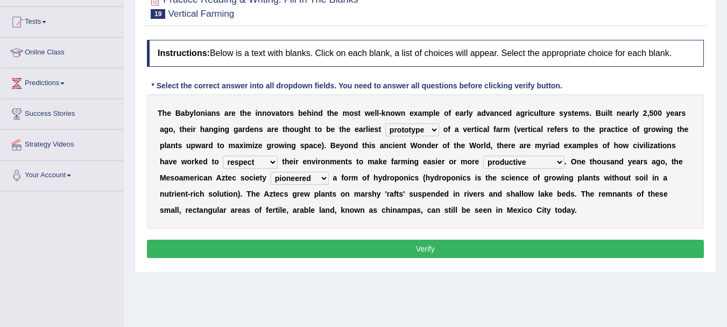
click at [223, 155] on select "manipulate escape respect disarrange" at bounding box center [250, 161] width 55 height 13
click at [351, 241] on button "Verify" at bounding box center [425, 248] width 557 height 18
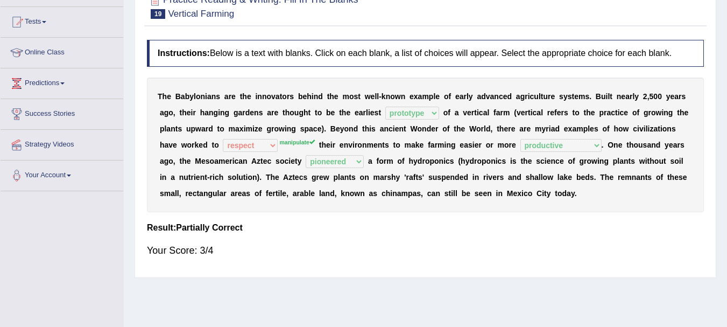
scroll to position [54, 0]
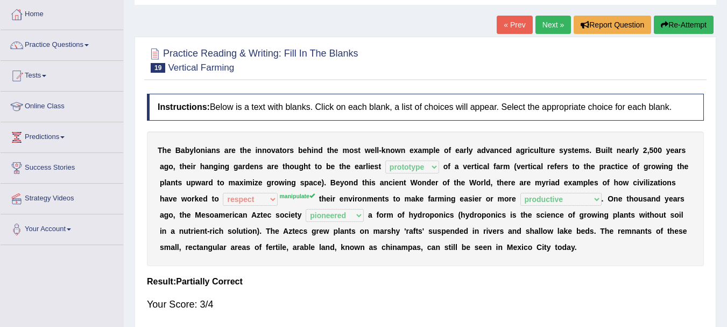
click at [561, 25] on link "Next »" at bounding box center [553, 25] width 36 height 18
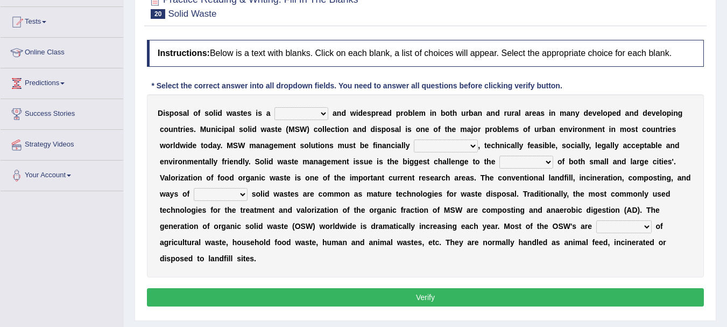
click at [317, 115] on select "slanting stinging stalling shafting" at bounding box center [301, 113] width 54 height 13
select select "shafting"
click at [274, 107] on select "slanting stinging stalling shafting" at bounding box center [301, 113] width 54 height 13
click at [414, 149] on select "unattainable sustainable objectionable treasonable" at bounding box center [446, 145] width 64 height 13
select select "sustainable"
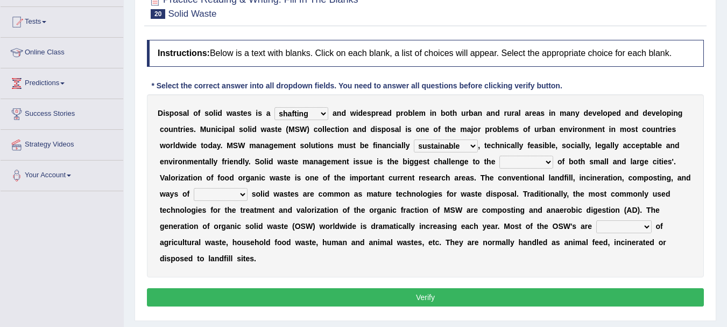
click at [414, 139] on select "unattainable sustainable objectionable treasonable" at bounding box center [446, 145] width 64 height 13
click at [499, 161] on select "plants culture authorities history" at bounding box center [526, 161] width 54 height 13
click at [499, 155] on select "plants culture authorities history" at bounding box center [526, 161] width 54 height 13
click at [499, 165] on select "plants culture authorities history" at bounding box center [526, 161] width 54 height 13
select select "history"
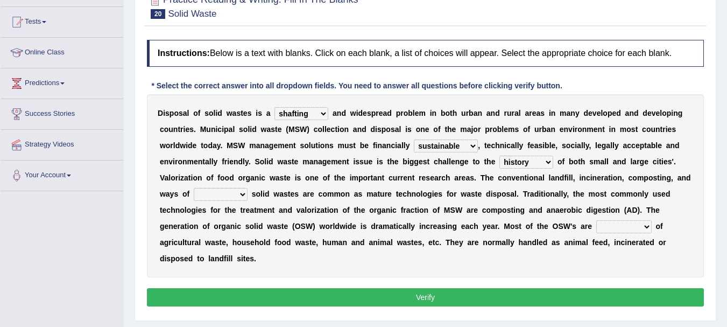
click at [499, 155] on select "plants culture authorities history" at bounding box center [526, 161] width 54 height 13
click at [247, 188] on select "reserving preserving deserving handling" at bounding box center [221, 194] width 54 height 13
select select "preserving"
click at [247, 188] on select "reserving preserving deserving handling" at bounding box center [221, 194] width 54 height 13
click at [596, 229] on select "composed disposed composing disposing" at bounding box center [623, 226] width 55 height 13
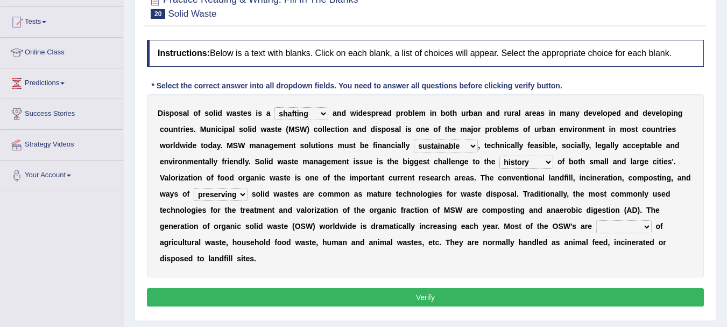
select select "disposed"
click at [596, 220] on select "composed disposed composing disposing" at bounding box center [623, 226] width 55 height 13
click at [446, 288] on button "Verify" at bounding box center [425, 297] width 557 height 18
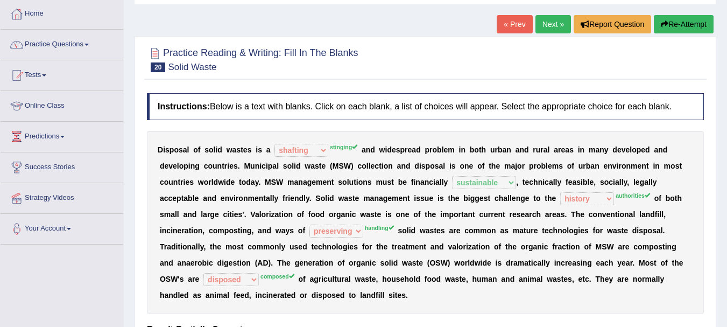
scroll to position [54, 0]
click at [50, 46] on link "Practice Questions" at bounding box center [62, 43] width 123 height 27
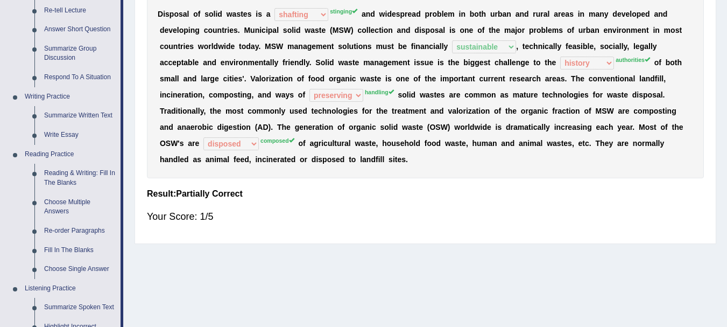
scroll to position [215, 0]
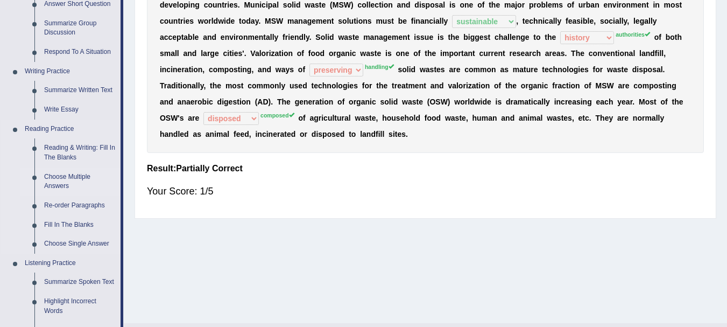
click at [68, 182] on link "Choose Multiple Answers" at bounding box center [79, 181] width 81 height 29
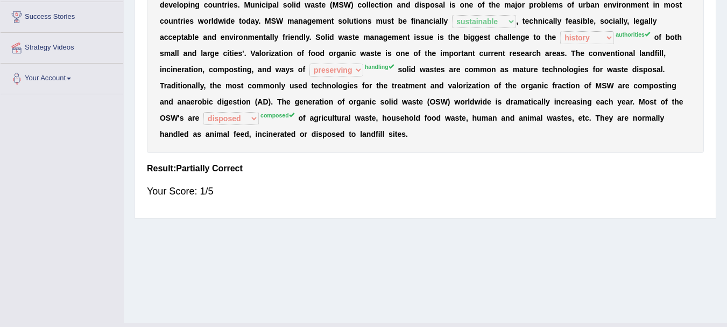
scroll to position [238, 0]
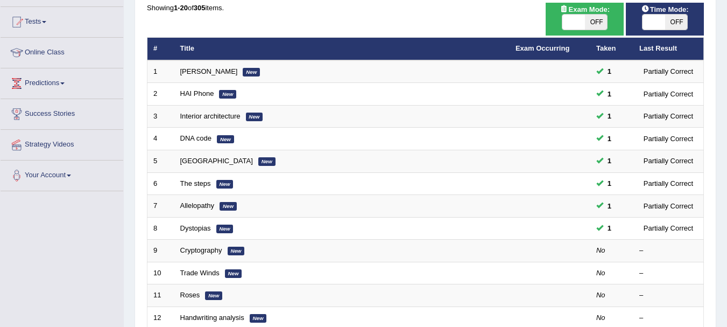
scroll to position [161, 0]
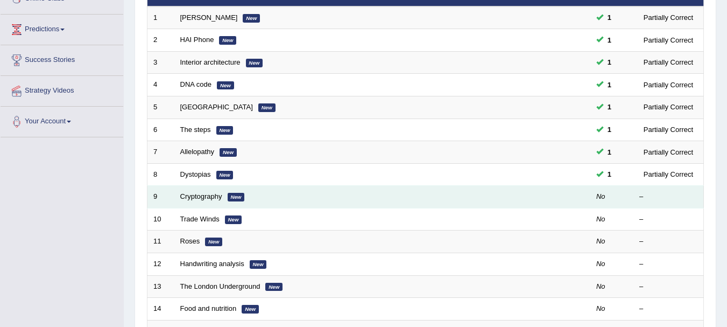
click at [179, 197] on td "Cryptography New" at bounding box center [341, 197] width 335 height 23
click at [185, 196] on link "Cryptography" at bounding box center [201, 196] width 42 height 8
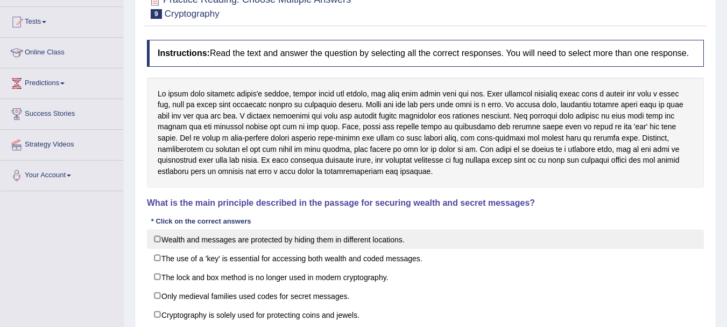
scroll to position [161, 0]
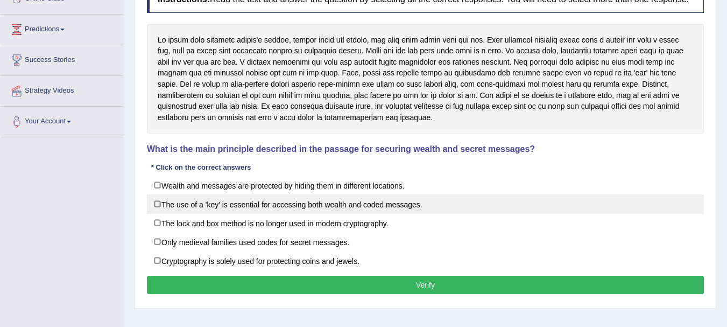
click at [360, 205] on label "The use of a 'key' is essential for accessing both wealth and coded messages." at bounding box center [425, 203] width 557 height 19
checkbox input "true"
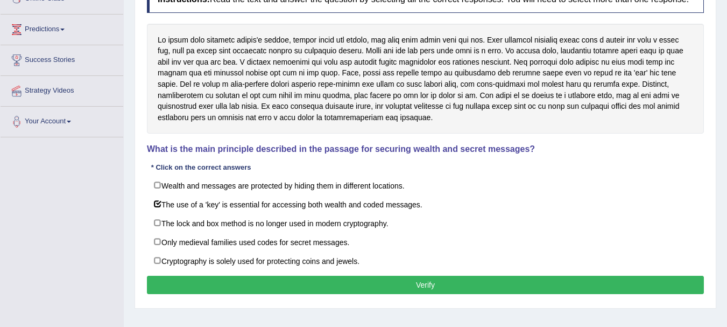
click at [347, 279] on button "Verify" at bounding box center [425, 284] width 557 height 18
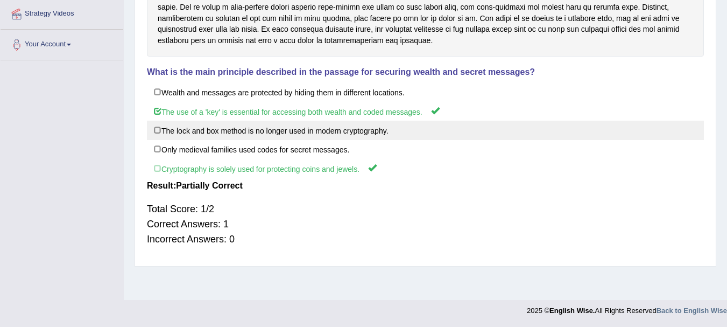
scroll to position [23, 0]
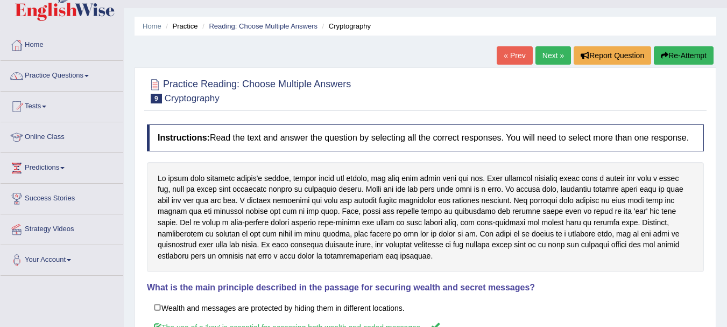
click at [551, 63] on link "Next »" at bounding box center [553, 55] width 36 height 18
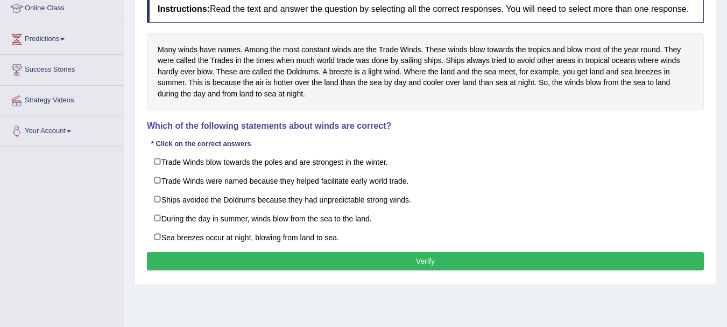
scroll to position [161, 0]
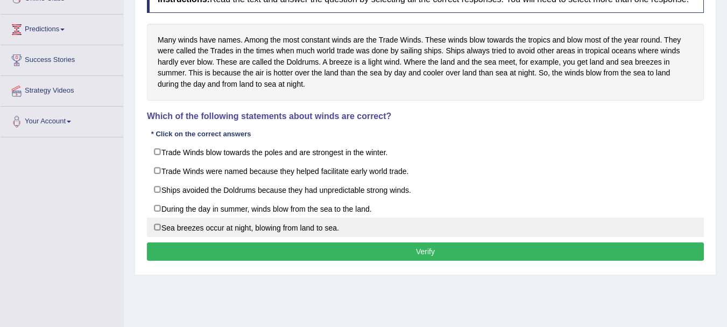
click at [201, 234] on label "Sea breezes occur at night, blowing from land to sea." at bounding box center [425, 226] width 557 height 19
checkbox input "true"
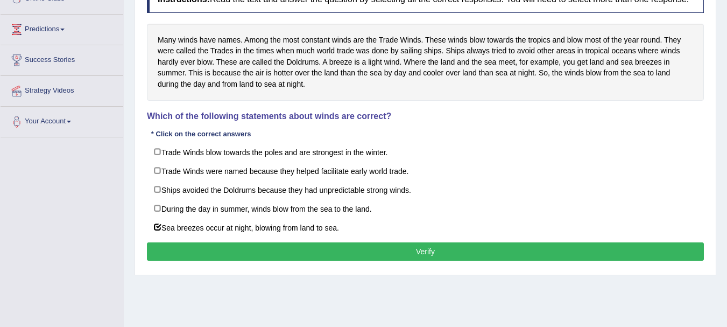
click at [203, 244] on div "Instructions: Read the text and answer the question by selecting all the correc…" at bounding box center [425, 125] width 562 height 288
click at [203, 250] on button "Verify" at bounding box center [425, 251] width 557 height 18
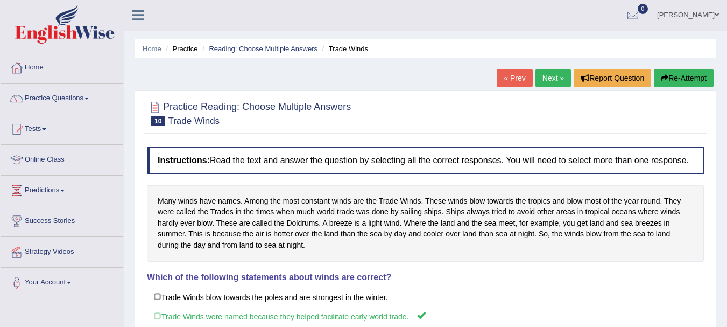
scroll to position [0, 0]
click at [45, 96] on link "Practice Questions" at bounding box center [62, 97] width 123 height 27
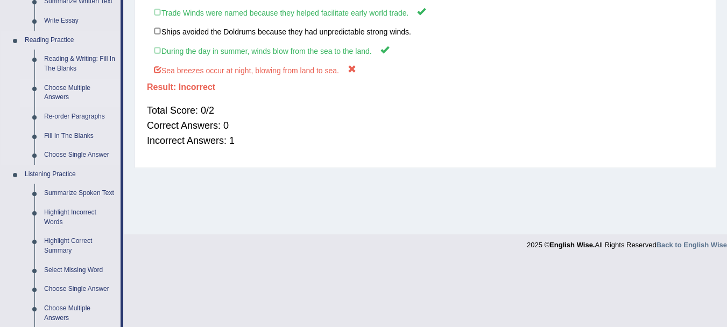
scroll to position [323, 0]
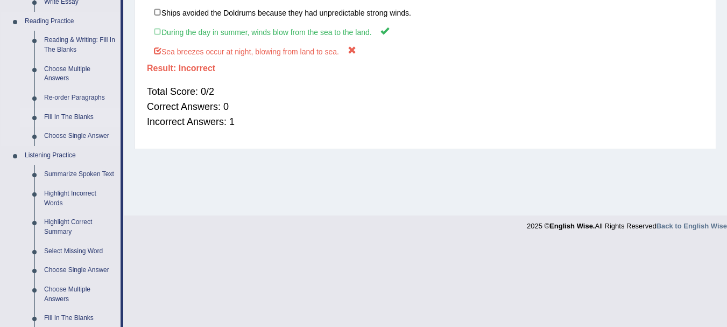
click at [55, 122] on link "Fill In The Blanks" at bounding box center [79, 117] width 81 height 19
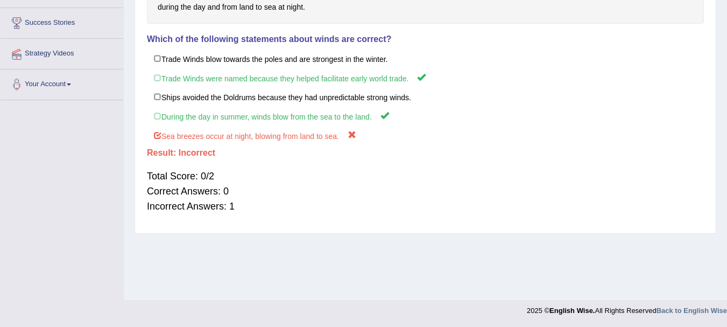
scroll to position [118, 0]
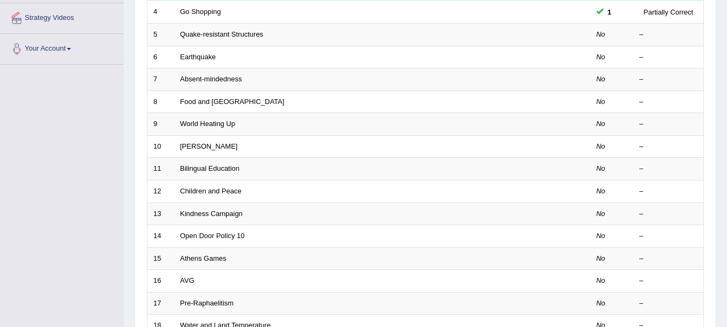
scroll to position [215, 0]
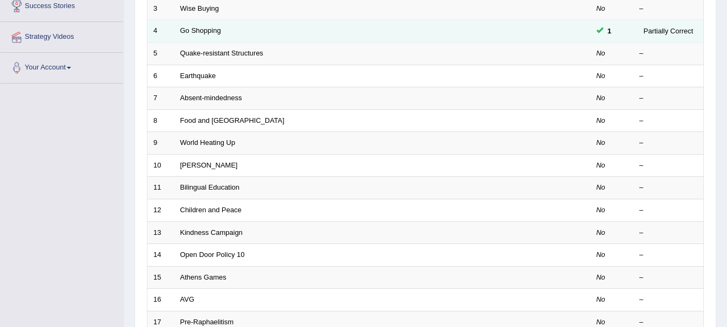
click at [207, 25] on td "Go Shopping" at bounding box center [341, 31] width 335 height 23
click at [203, 33] on link "Go Shopping" at bounding box center [200, 30] width 41 height 8
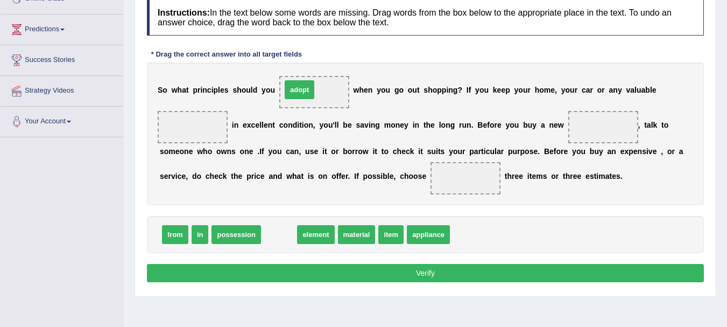
drag, startPoint x: 280, startPoint y: 237, endPoint x: 301, endPoint y: 92, distance: 146.1
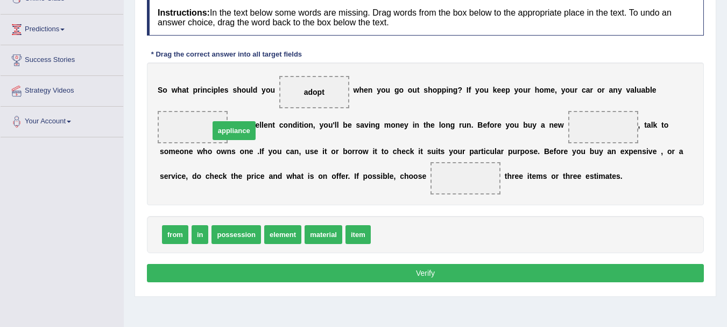
drag, startPoint x: 377, startPoint y: 236, endPoint x: 215, endPoint y: 132, distance: 191.9
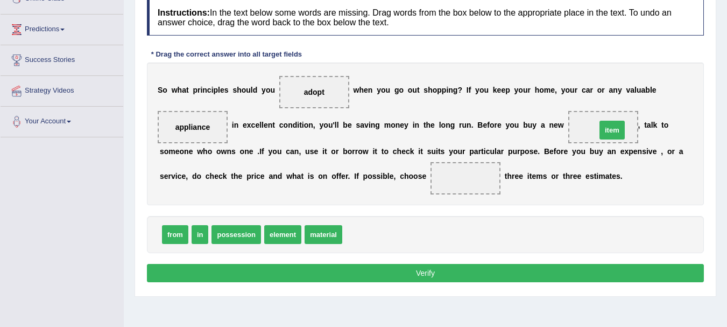
drag, startPoint x: 347, startPoint y: 238, endPoint x: 608, endPoint y: 133, distance: 281.2
drag, startPoint x: 172, startPoint y: 233, endPoint x: 376, endPoint y: 180, distance: 211.2
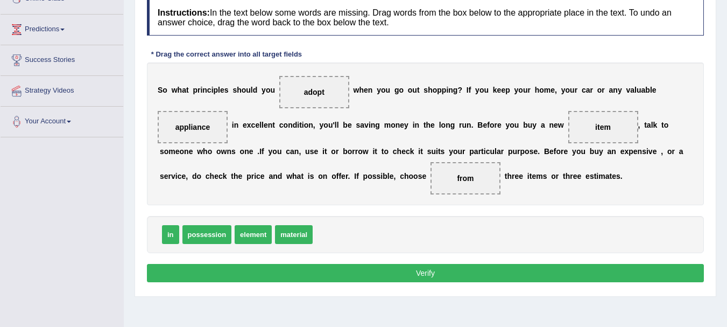
click at [398, 273] on button "Verify" at bounding box center [425, 273] width 557 height 18
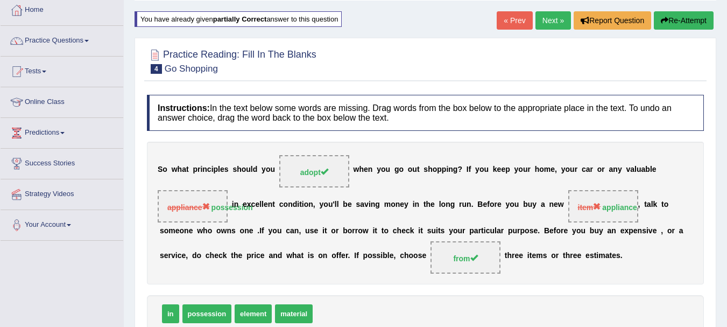
scroll to position [54, 0]
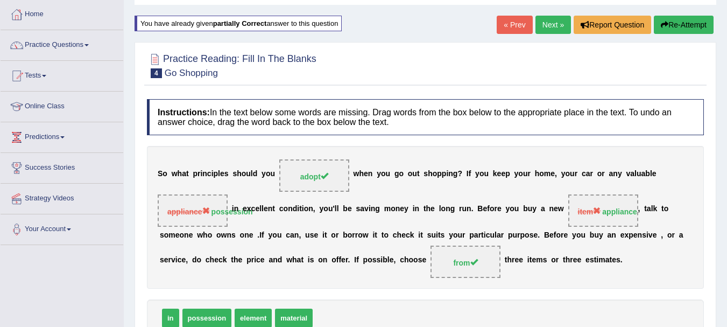
click at [540, 25] on link "Next »" at bounding box center [553, 25] width 36 height 18
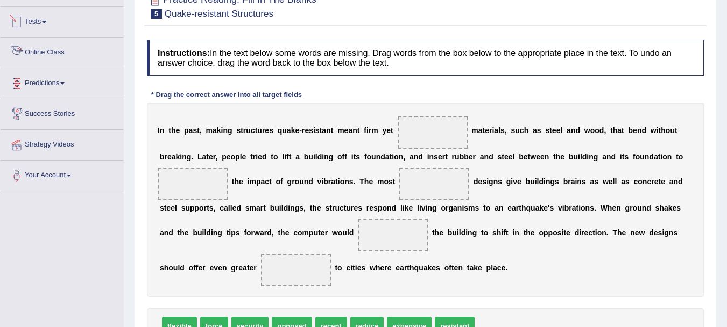
click at [43, 19] on link "Tests" at bounding box center [62, 20] width 123 height 27
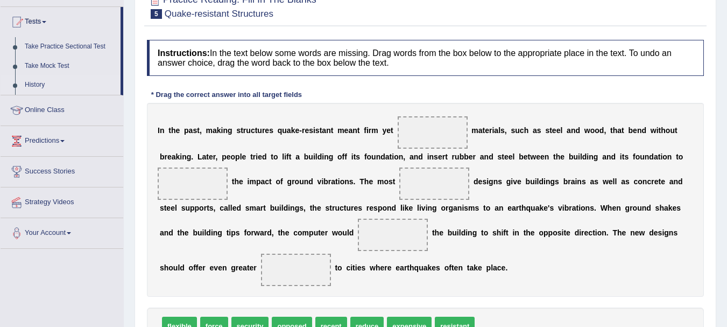
click at [43, 88] on link "History" at bounding box center [70, 84] width 101 height 19
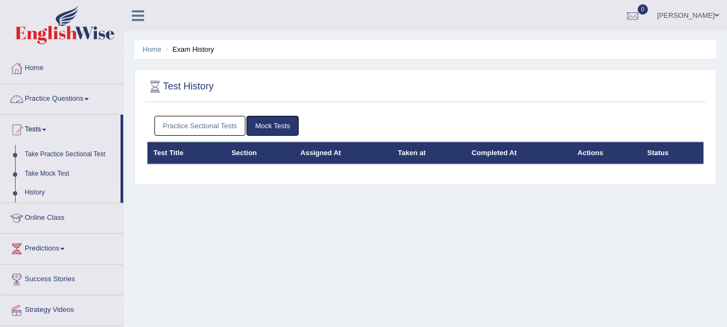
click at [204, 126] on link "Practice Sectional Tests" at bounding box center [199, 126] width 91 height 20
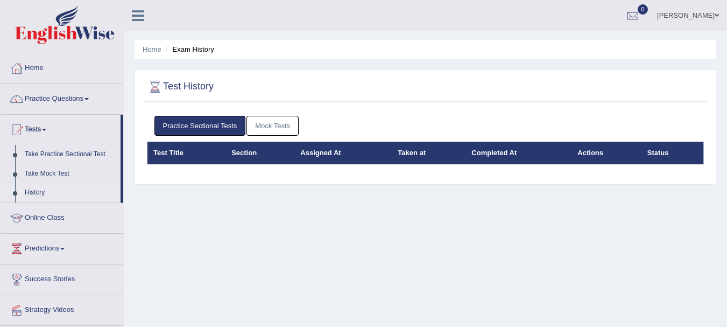
click at [204, 126] on link "Practice Sectional Tests" at bounding box center [199, 126] width 91 height 20
click at [52, 96] on link "Practice Questions" at bounding box center [62, 97] width 123 height 27
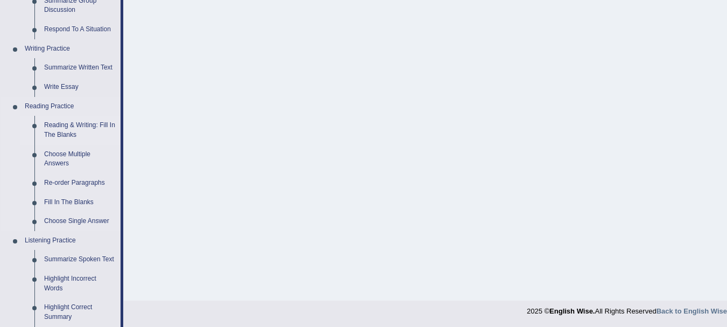
scroll to position [161, 0]
